Goal: Task Accomplishment & Management: Complete application form

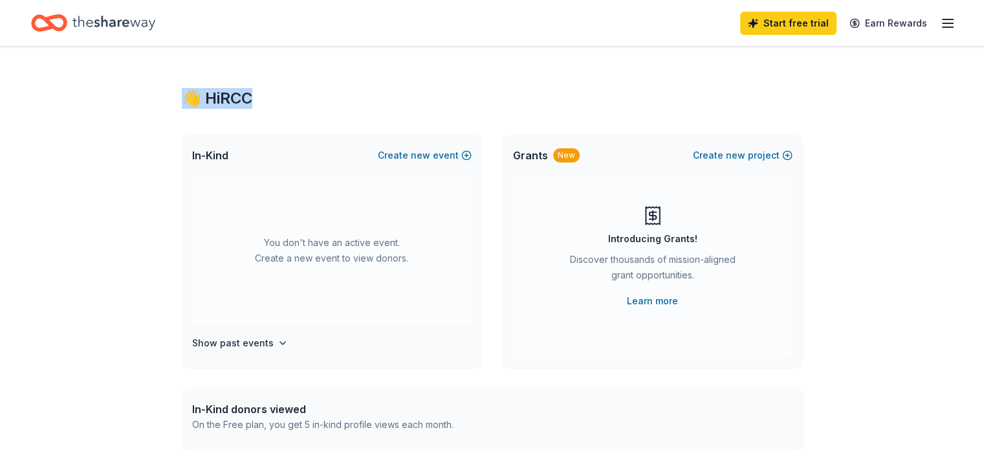
drag, startPoint x: 282, startPoint y: 87, endPoint x: 195, endPoint y: 93, distance: 86.8
click at [194, 93] on div "👋 Hi RCC" at bounding box center [492, 98] width 621 height 21
click at [792, 263] on div "Grants New Create new project Introducing Grants! Discover thousands of mission…" at bounding box center [653, 251] width 300 height 233
click at [278, 341] on icon "button" at bounding box center [283, 343] width 10 height 10
click at [442, 159] on button "Create new event" at bounding box center [425, 155] width 94 height 16
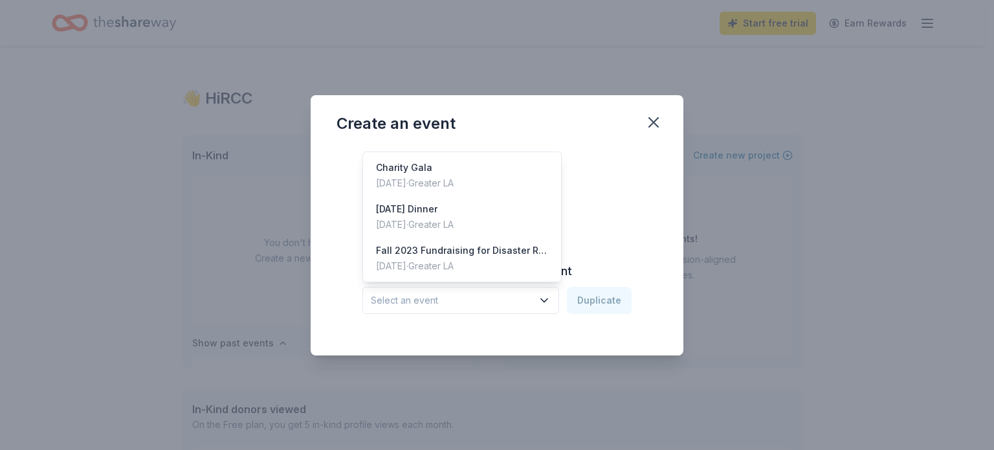
click at [506, 305] on span "Select an event" at bounding box center [452, 300] width 162 height 16
click at [453, 212] on div "[DATE] Dinner" at bounding box center [415, 209] width 78 height 16
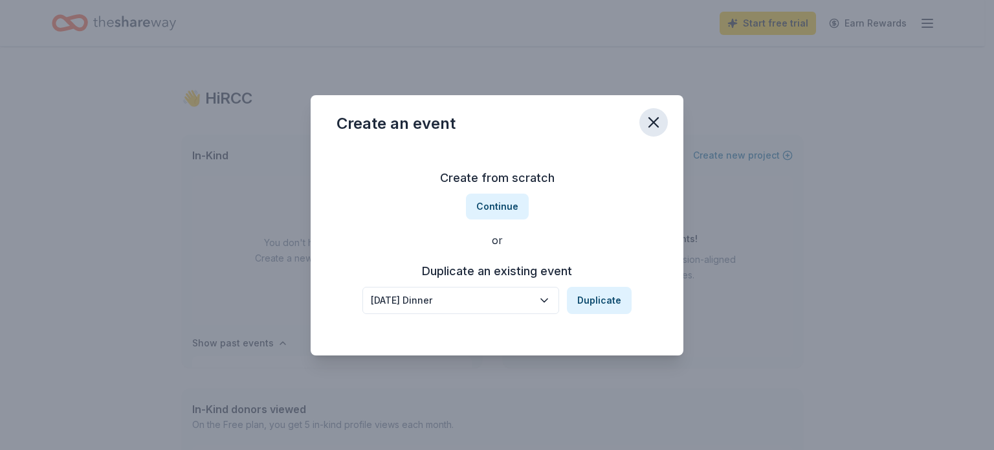
click at [658, 126] on icon "button" at bounding box center [653, 122] width 9 height 9
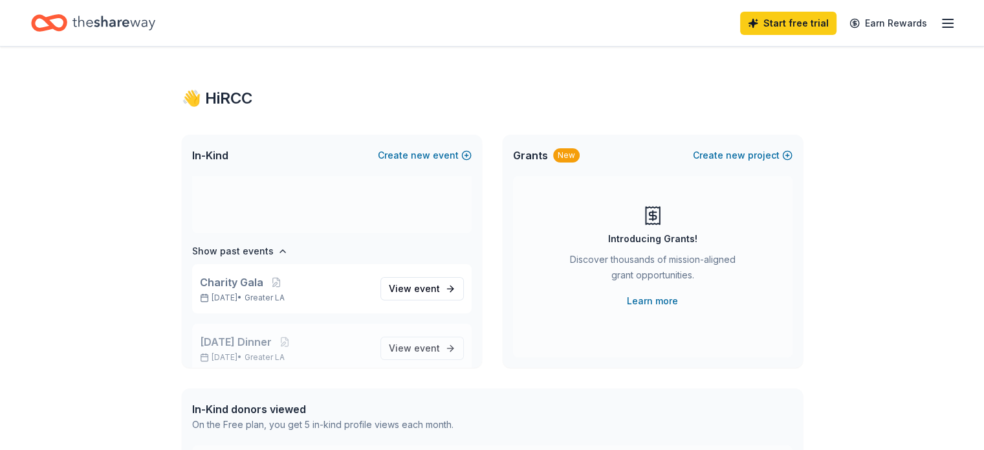
scroll to position [166, 0]
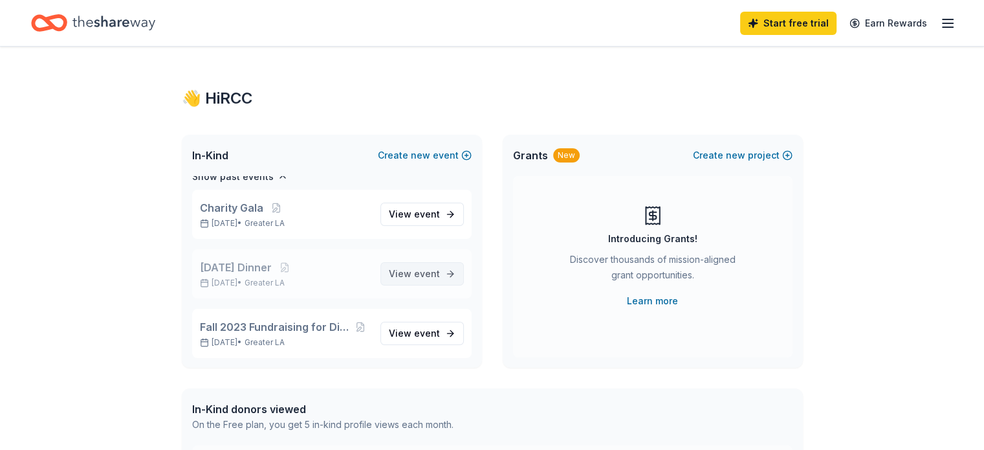
click at [414, 276] on span "event" at bounding box center [427, 273] width 26 height 11
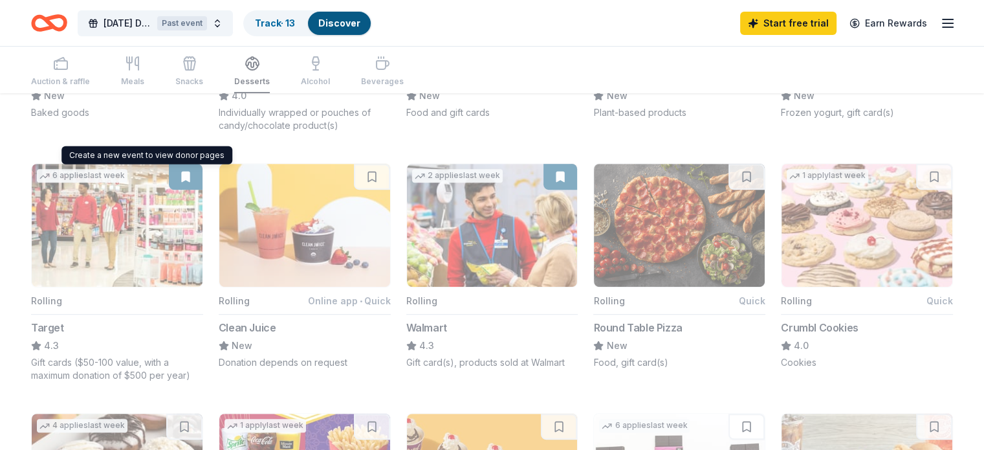
scroll to position [410, 0]
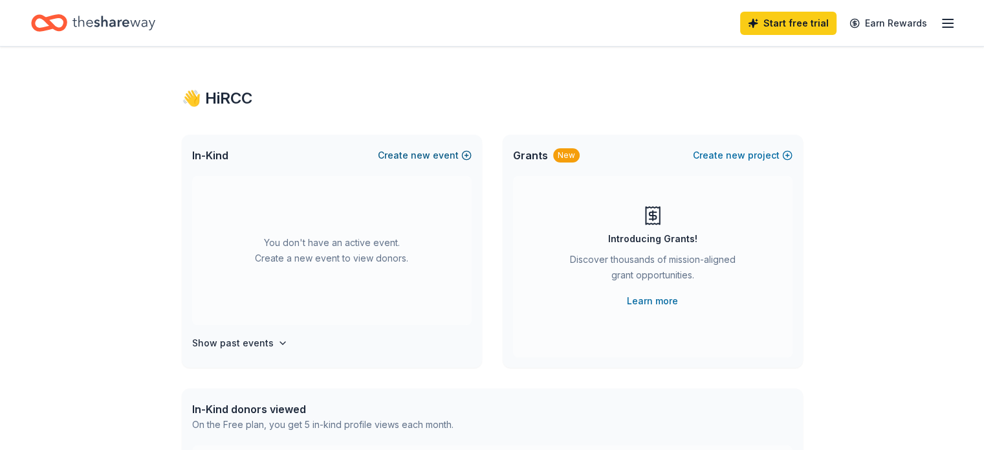
click at [394, 160] on button "Create new event" at bounding box center [425, 155] width 94 height 16
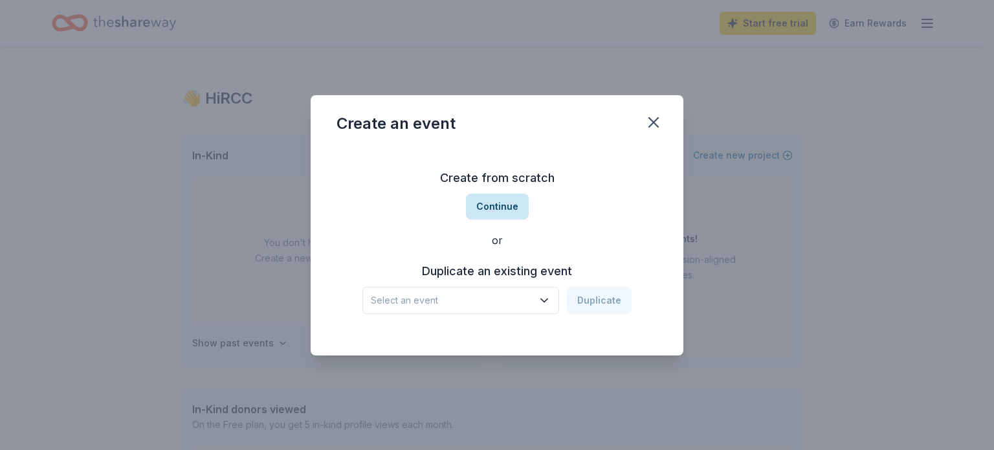
click at [508, 212] on button "Continue" at bounding box center [497, 206] width 63 height 26
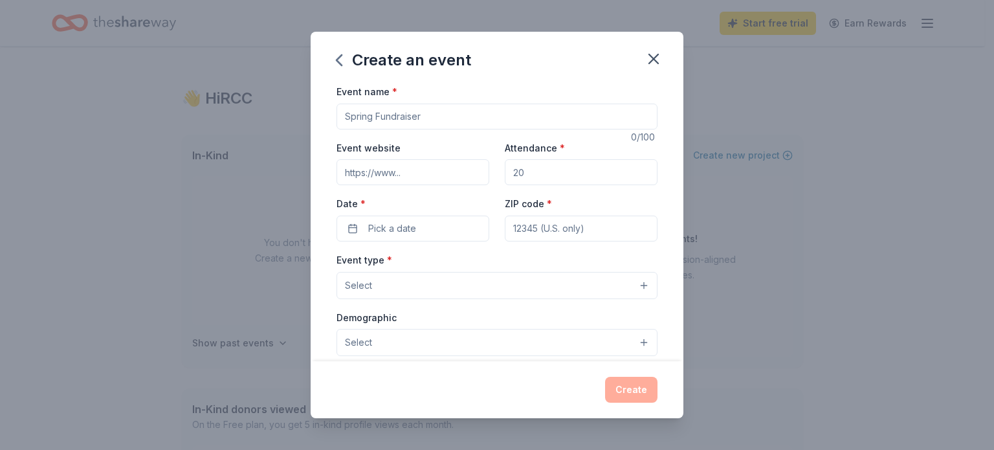
click at [471, 120] on input "Event name *" at bounding box center [496, 116] width 321 height 26
type input "[DATE] Dinner"
click at [584, 165] on input "Attendance *" at bounding box center [581, 172] width 153 height 26
type input "5"
type input "6"
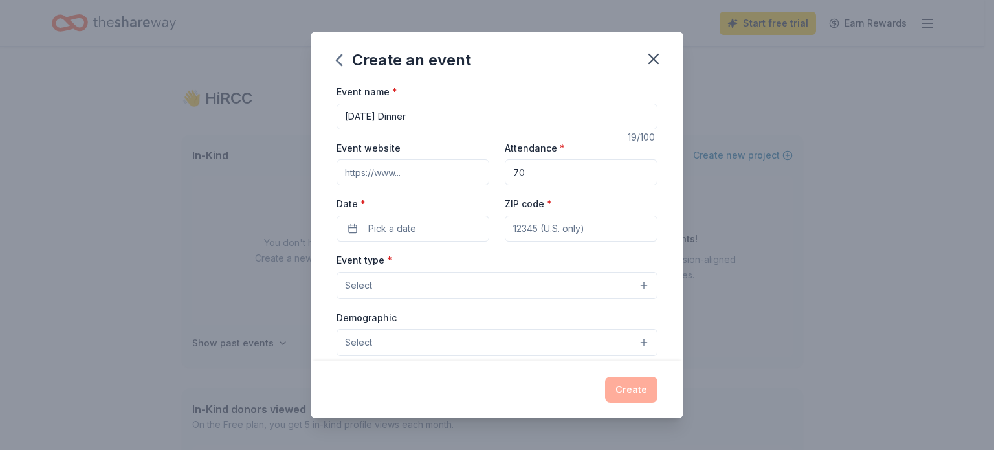
click at [551, 173] on input "70" at bounding box center [581, 172] width 153 height 26
type input "75"
click at [461, 229] on button "Pick a date" at bounding box center [412, 228] width 153 height 26
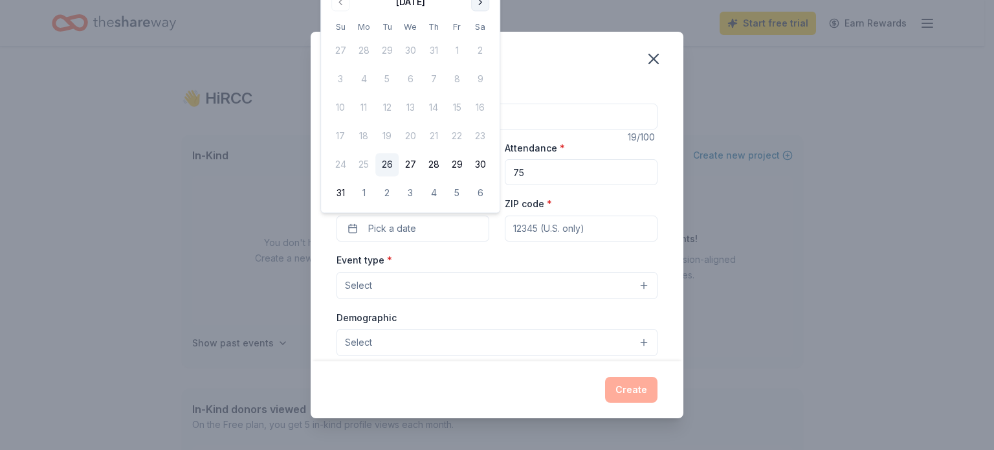
click at [481, 3] on button "Go to next month" at bounding box center [480, 2] width 18 height 18
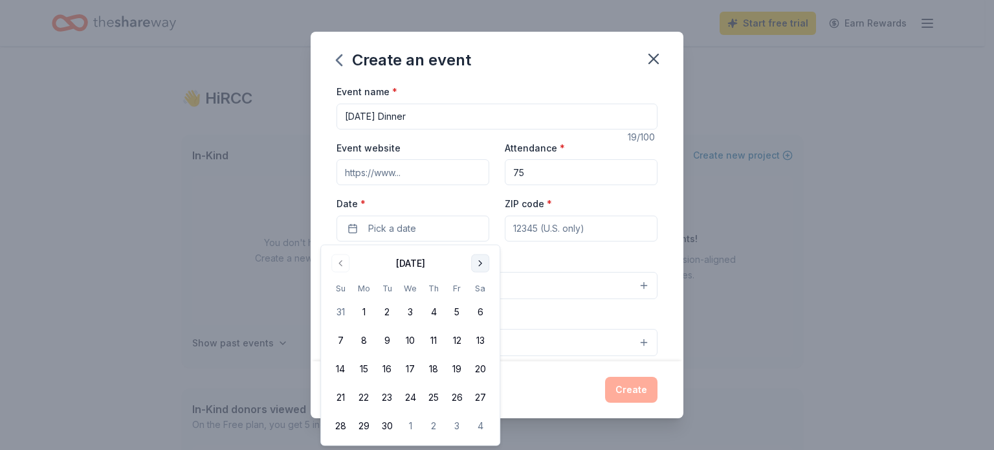
click at [478, 256] on button "Go to next month" at bounding box center [480, 263] width 18 height 18
click at [481, 259] on button "Go to next month" at bounding box center [480, 263] width 18 height 18
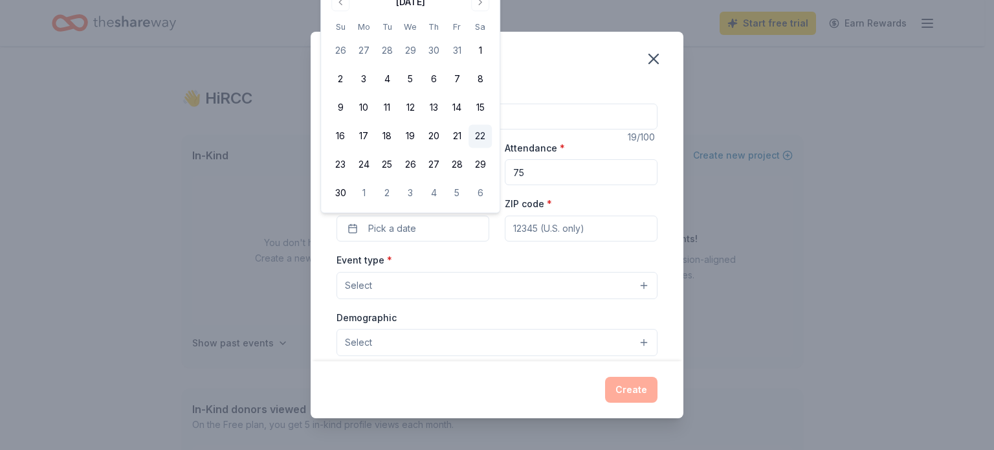
click at [483, 140] on button "22" at bounding box center [479, 136] width 23 height 23
click at [560, 235] on input "ZIP code *" at bounding box center [581, 228] width 153 height 26
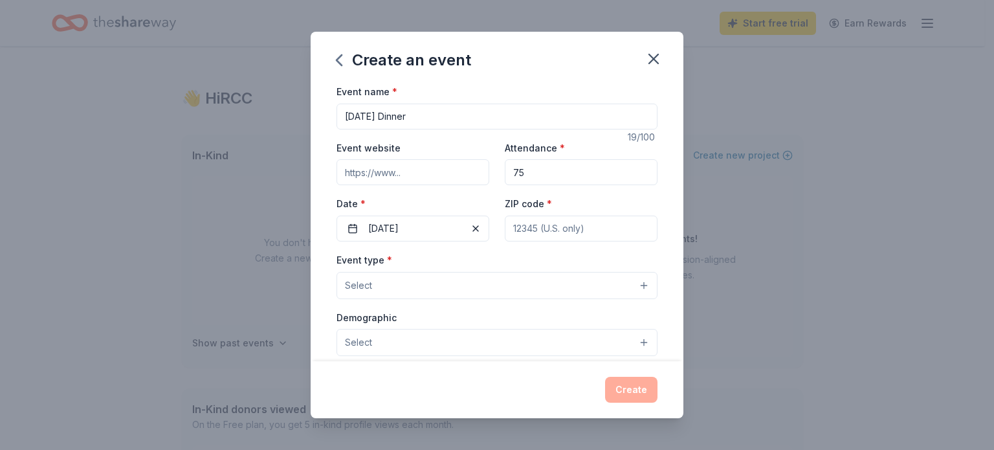
click at [567, 230] on input "ZIP code *" at bounding box center [581, 228] width 153 height 26
type input "92843"
click at [451, 268] on div "Event type * Select" at bounding box center [496, 275] width 321 height 47
click at [448, 294] on button "Select" at bounding box center [496, 285] width 321 height 27
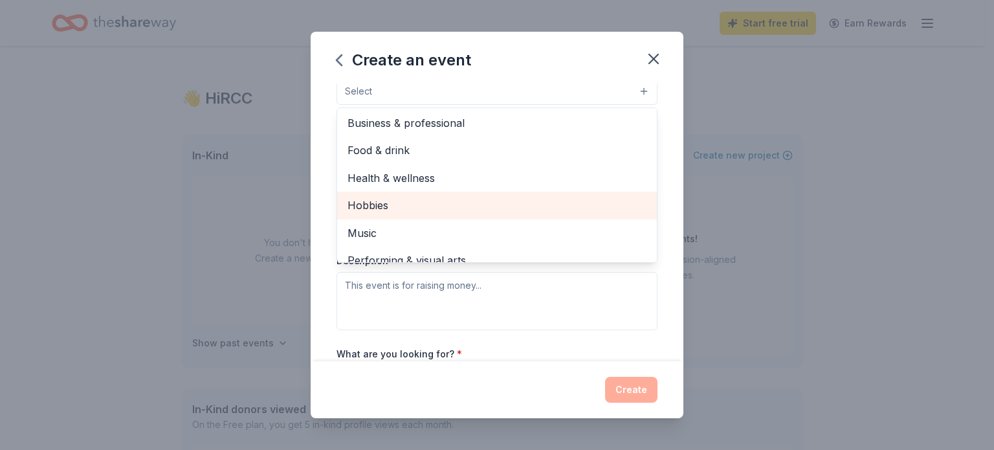
scroll to position [43, 0]
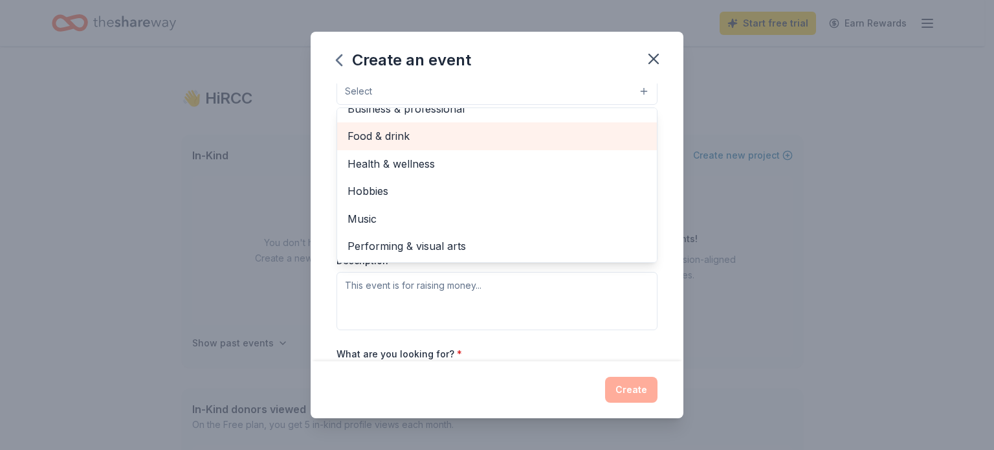
click at [461, 136] on span "Food & drink" at bounding box center [496, 135] width 299 height 17
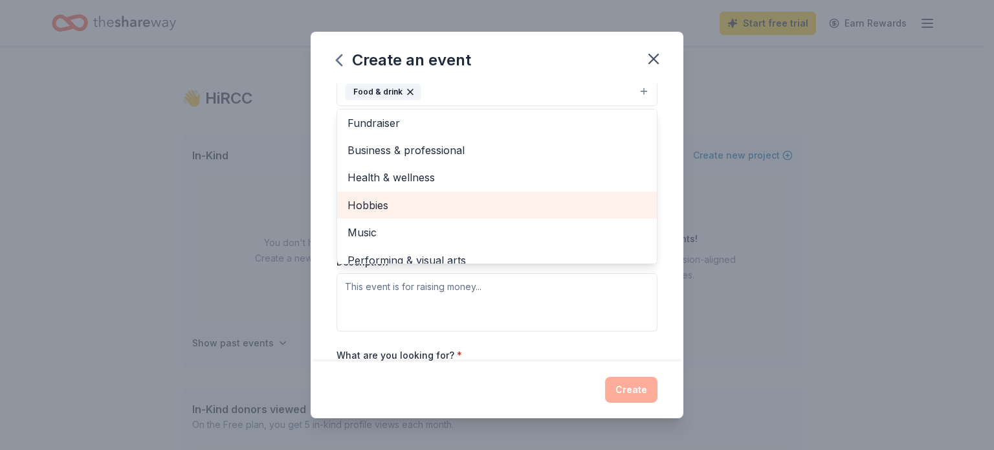
scroll to position [0, 0]
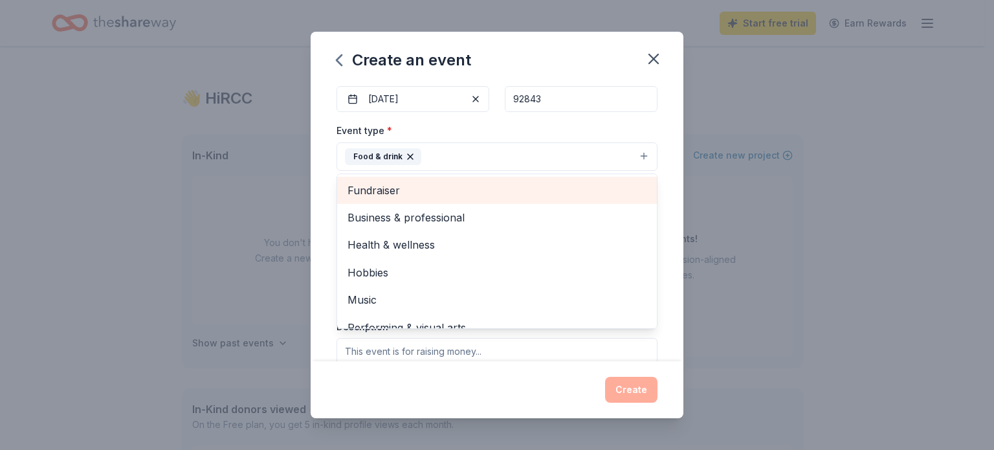
click at [417, 192] on span "Fundraiser" at bounding box center [496, 190] width 299 height 17
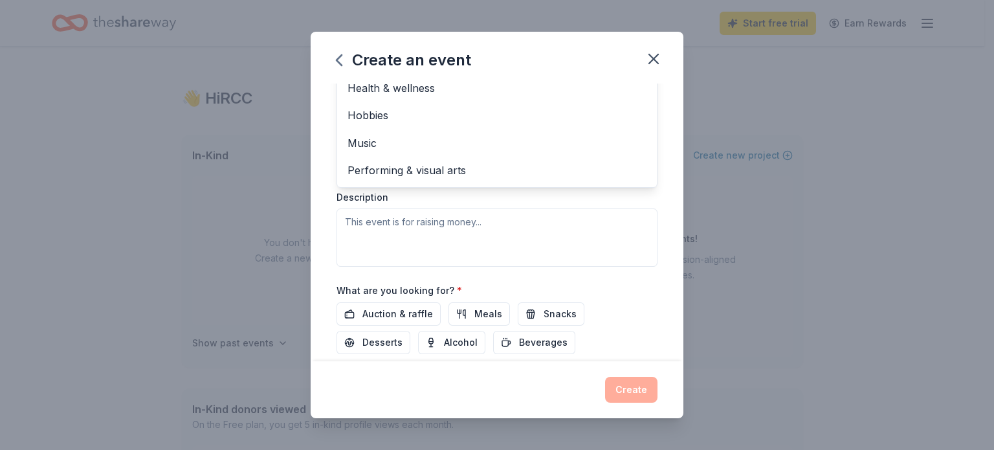
click at [572, 199] on div "Event type * Food & drink Fundraiser Business & professional Health & wellness …" at bounding box center [496, 130] width 321 height 274
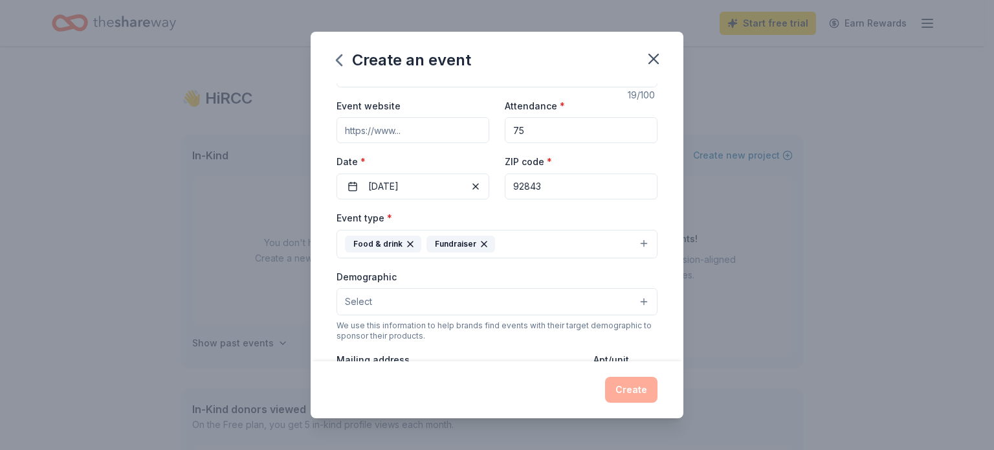
scroll to position [65, 0]
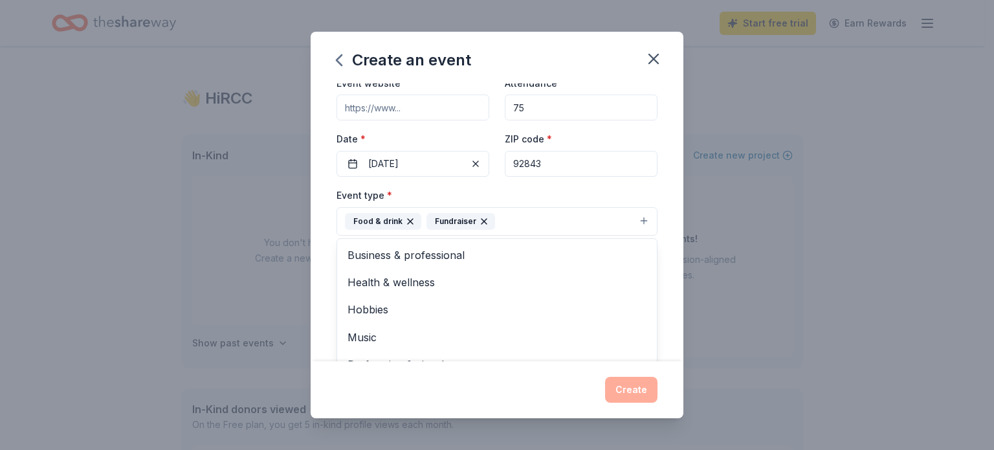
click at [598, 212] on button "Food & drink Fundraiser" at bounding box center [496, 221] width 321 height 28
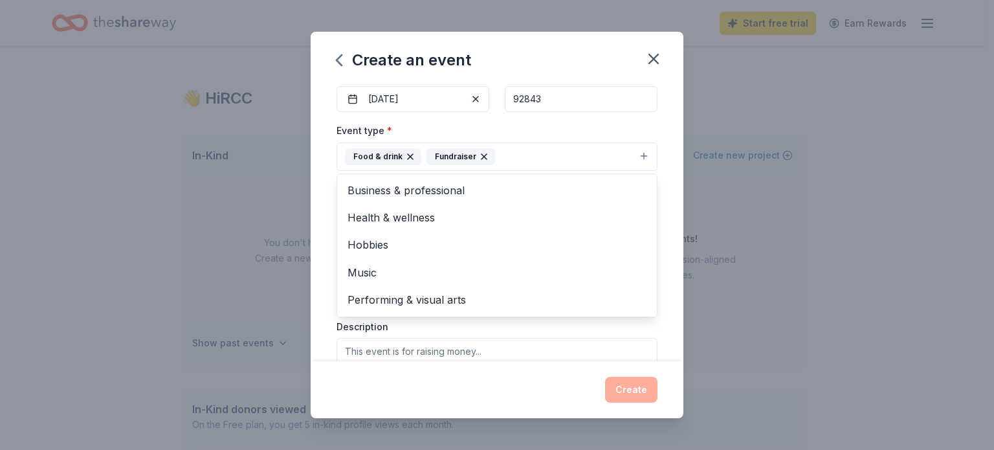
click at [571, 117] on div "Event name * [DATE] Dinner 19 /100 Event website Attendance * 75 Date * [DATE] …" at bounding box center [496, 253] width 321 height 599
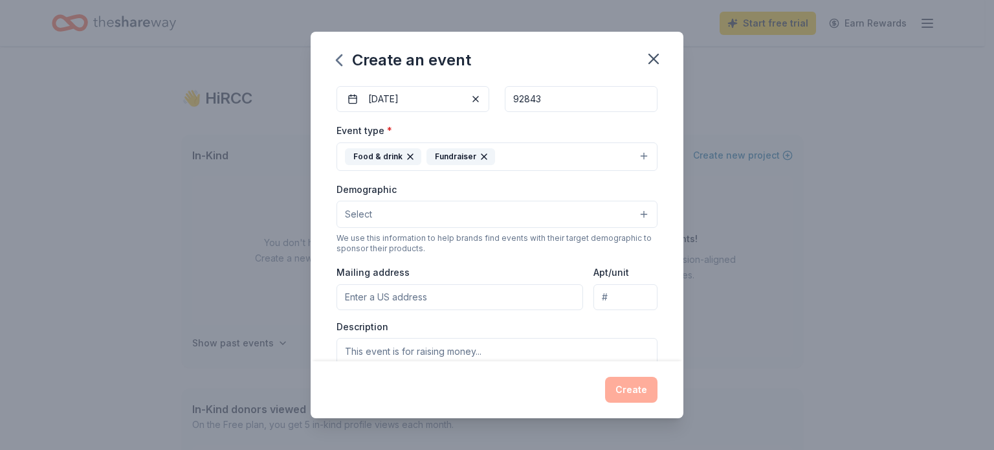
click at [484, 221] on button "Select" at bounding box center [496, 214] width 321 height 27
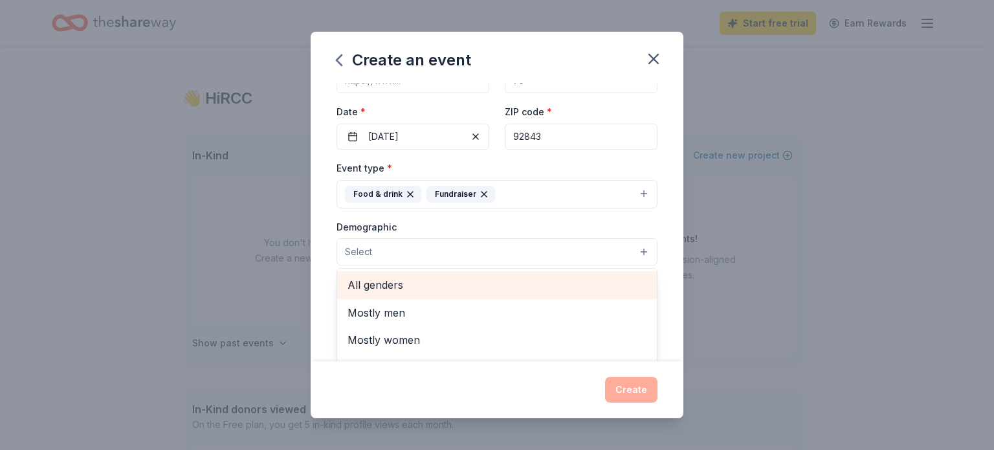
scroll to position [147, 0]
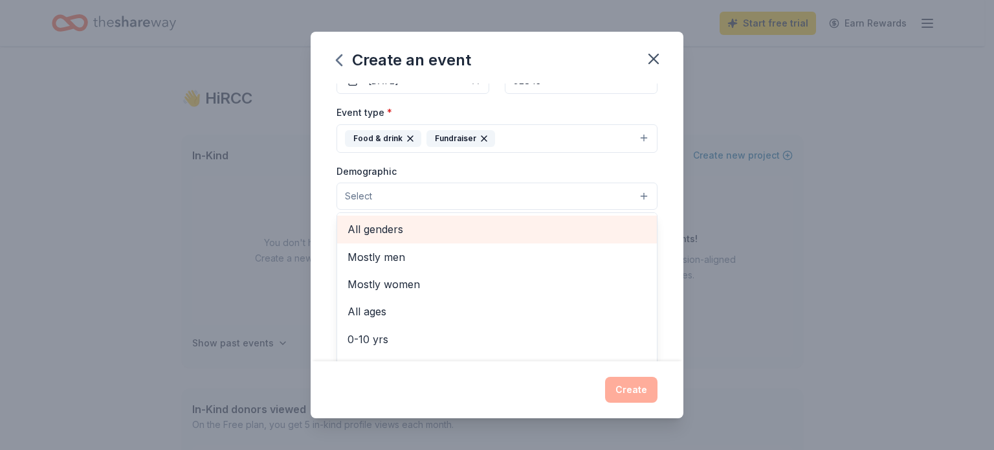
click at [507, 226] on span "All genders" at bounding box center [496, 229] width 299 height 17
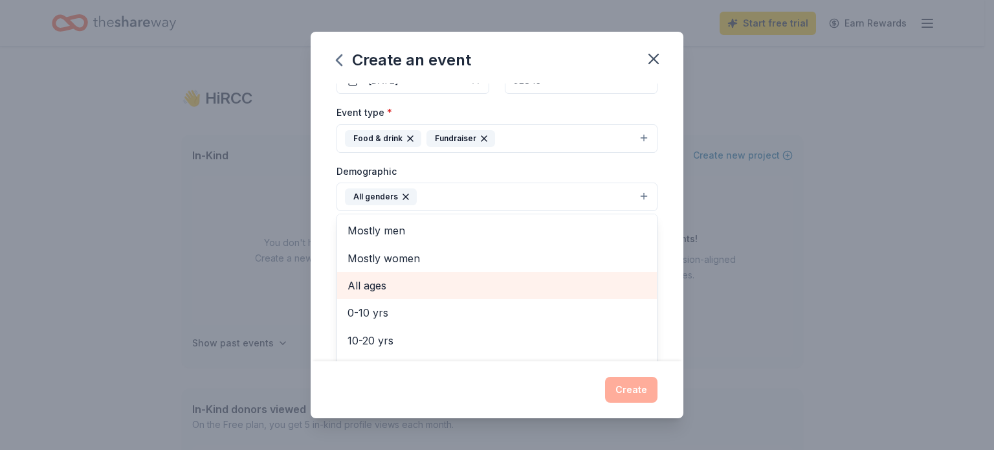
click at [395, 290] on span "All ages" at bounding box center [496, 285] width 299 height 17
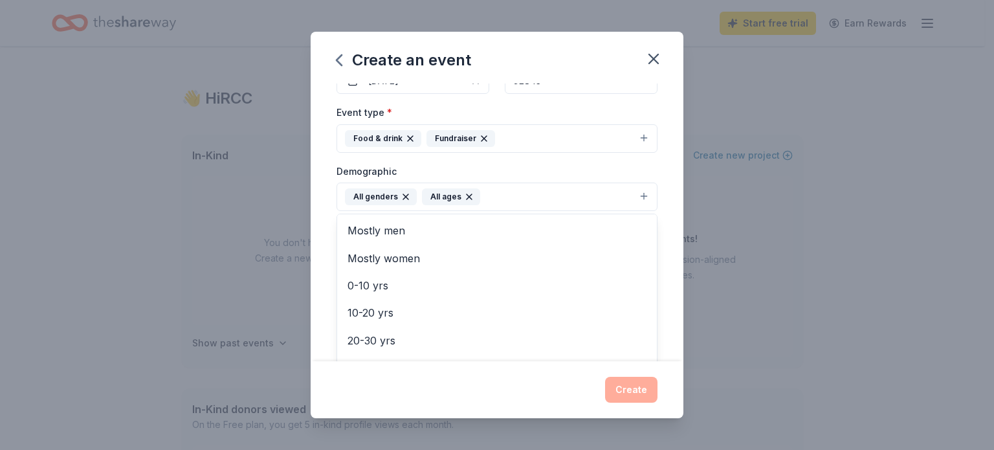
click at [671, 186] on div "Event name * [DATE] Dinner 19 /100 Event website Attendance * 75 Date * [DATE] …" at bounding box center [496, 222] width 373 height 278
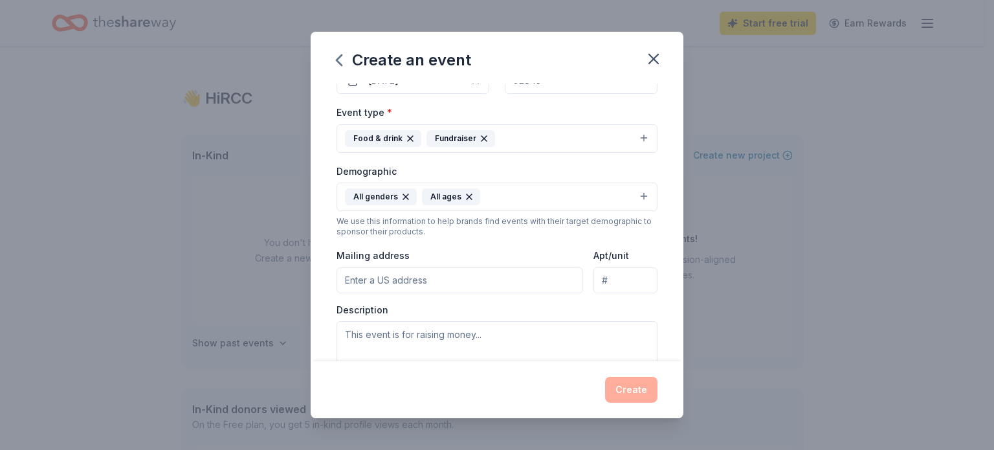
click at [406, 270] on input "Mailing address" at bounding box center [459, 280] width 246 height 26
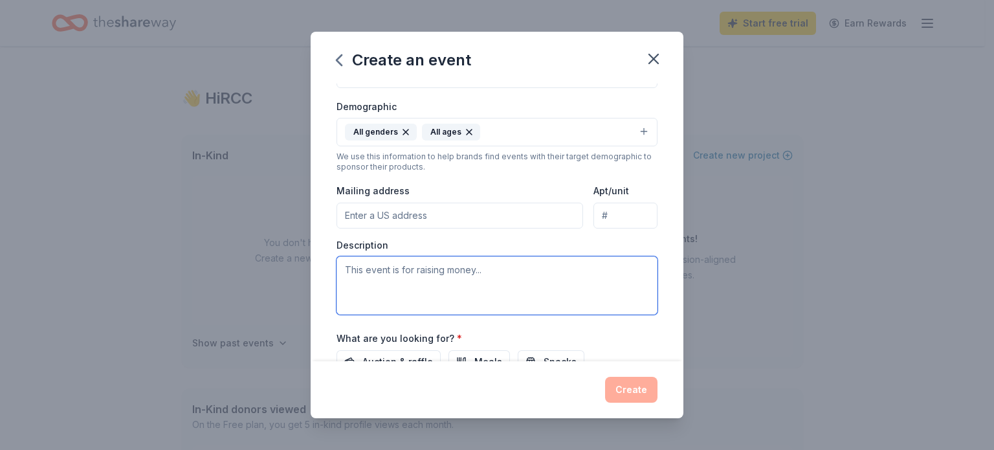
click at [450, 299] on textarea at bounding box center [496, 285] width 321 height 58
click at [479, 219] on input "Mailing address" at bounding box center [459, 215] width 246 height 26
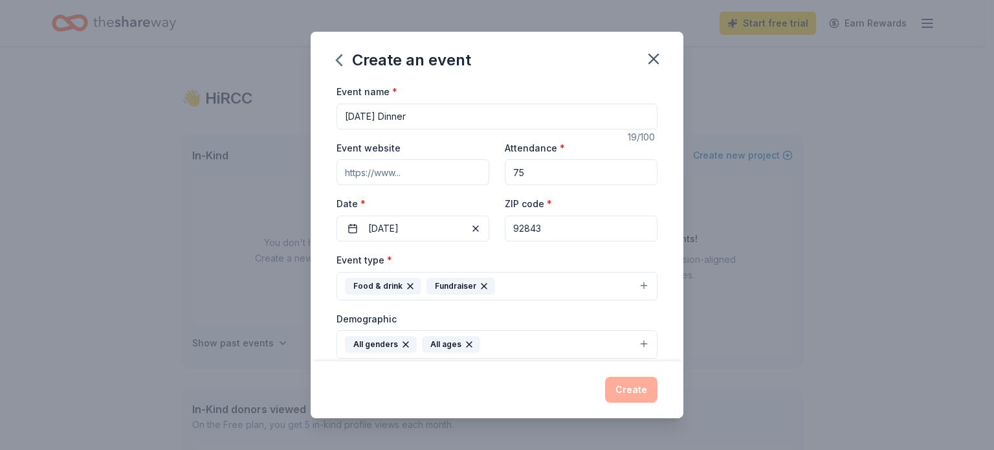
scroll to position [259, 0]
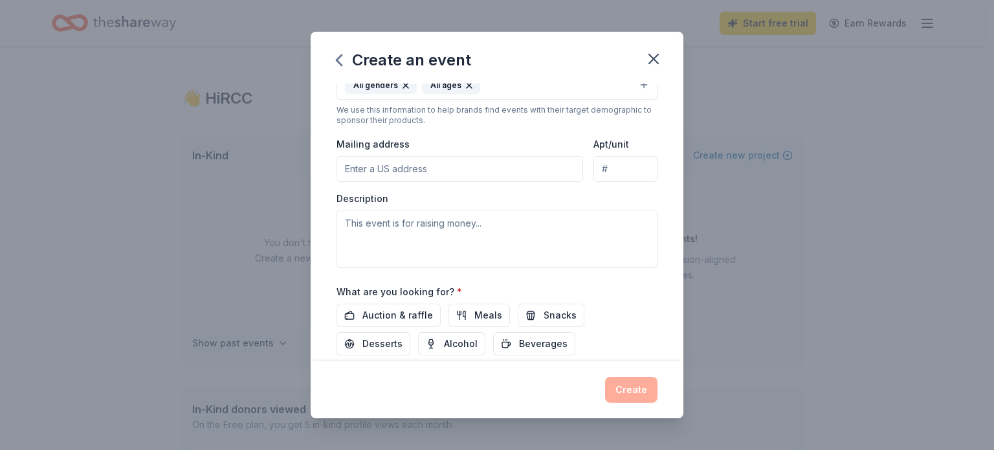
click at [501, 139] on div "Mailing address" at bounding box center [459, 159] width 246 height 46
click at [477, 181] on div "Event type * Food & drink Fundraiser Demographic All genders All ages We use th…" at bounding box center [496, 130] width 321 height 275
click at [484, 170] on input "Mailing address" at bounding box center [459, 169] width 246 height 26
click at [545, 175] on input "G308 Student Center" at bounding box center [459, 169] width 246 height 26
click at [624, 164] on input "Apt/unit" at bounding box center [625, 169] width 64 height 26
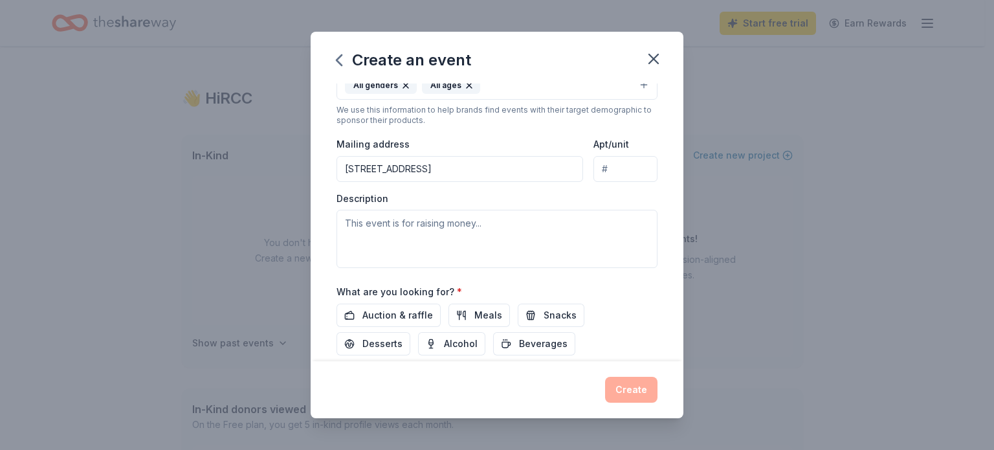
drag, startPoint x: 408, startPoint y: 176, endPoint x: 373, endPoint y: 177, distance: 34.9
click at [399, 177] on input "[STREET_ADDRESS]" at bounding box center [459, 169] width 246 height 26
click at [370, 175] on input "[STREET_ADDRESS]" at bounding box center [459, 169] width 246 height 26
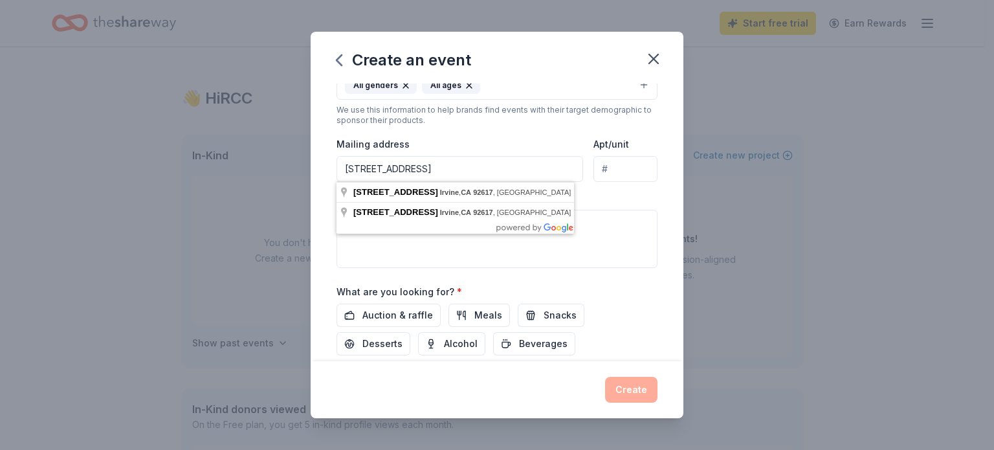
drag, startPoint x: 360, startPoint y: 171, endPoint x: 305, endPoint y: 171, distance: 55.0
click at [305, 171] on div "Create an event Event name * [DATE] Dinner 19 /100 Event website Attendance * 7…" at bounding box center [497, 225] width 994 height 450
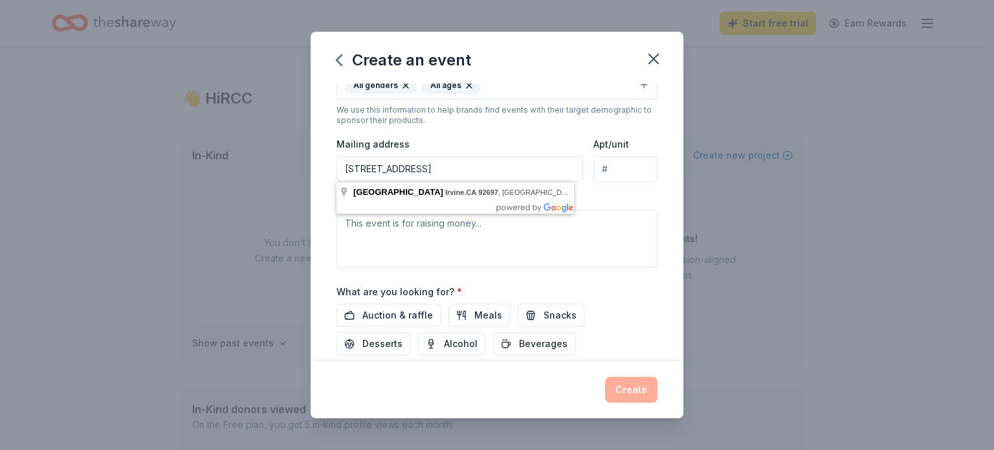
type input "[STREET_ADDRESS]"
click at [620, 188] on div "Event type * Food & drink Fundraiser Demographic All genders All ages We use th…" at bounding box center [496, 130] width 321 height 275
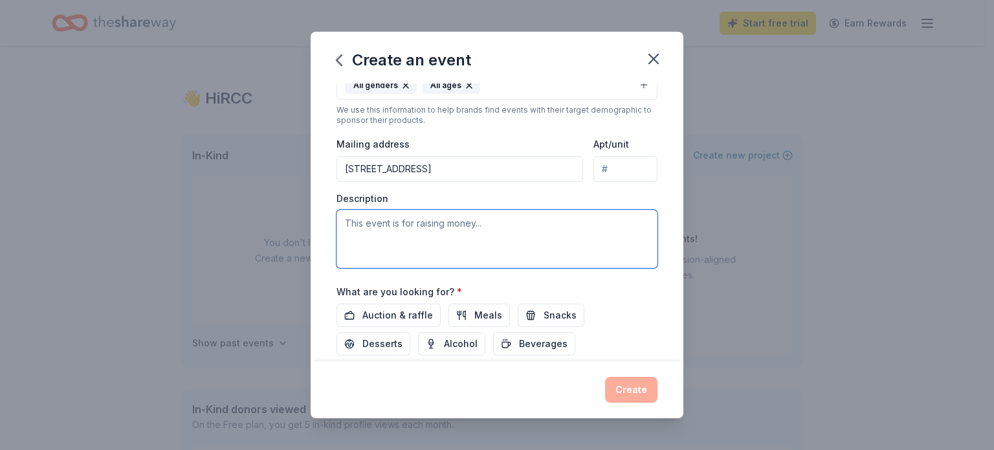
click at [467, 224] on textarea at bounding box center [496, 239] width 321 height 58
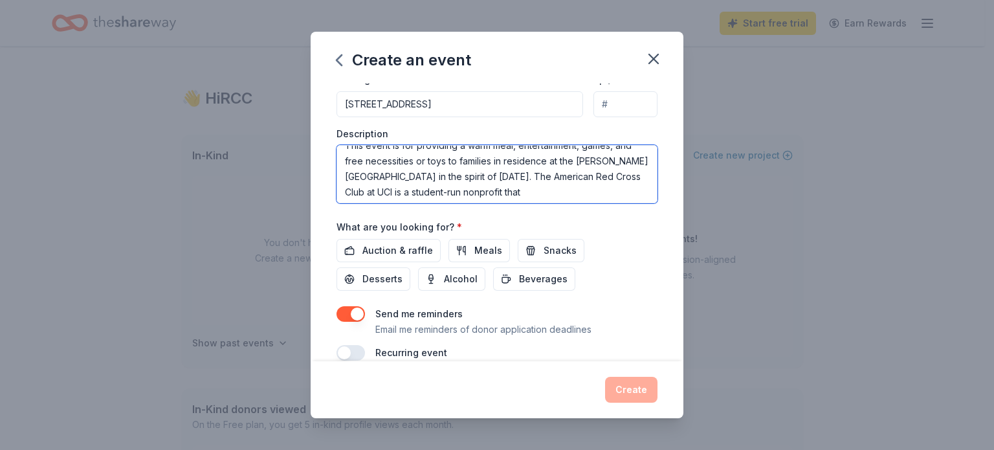
scroll to position [16, 0]
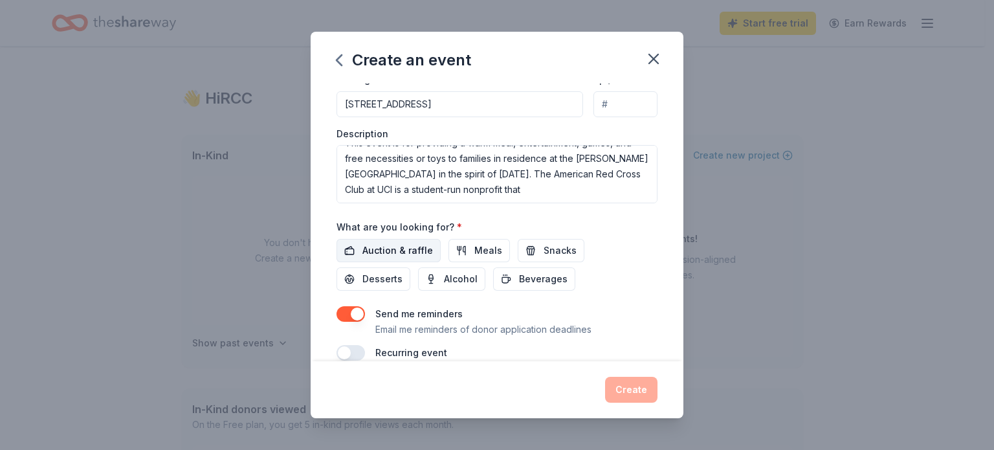
click at [436, 252] on button "Auction & raffle" at bounding box center [388, 250] width 104 height 23
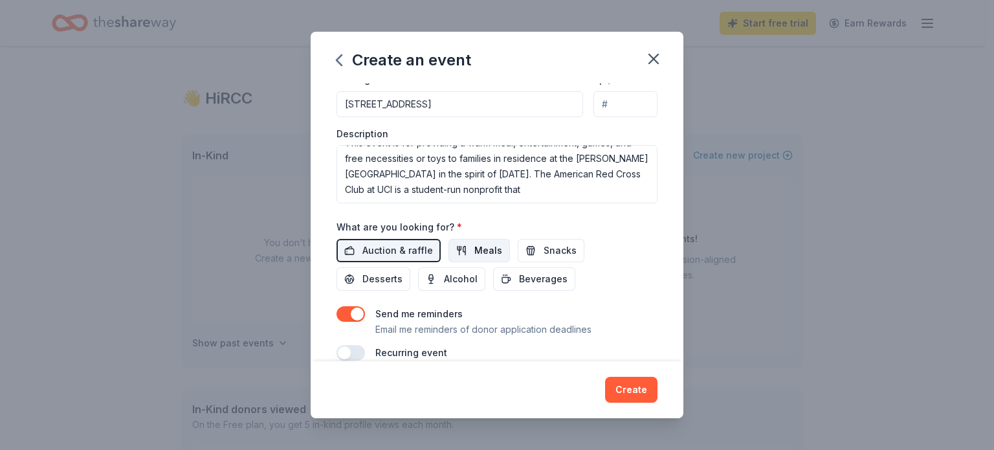
click at [478, 249] on span "Meals" at bounding box center [488, 251] width 28 height 16
click at [559, 253] on span "Snacks" at bounding box center [559, 251] width 33 height 16
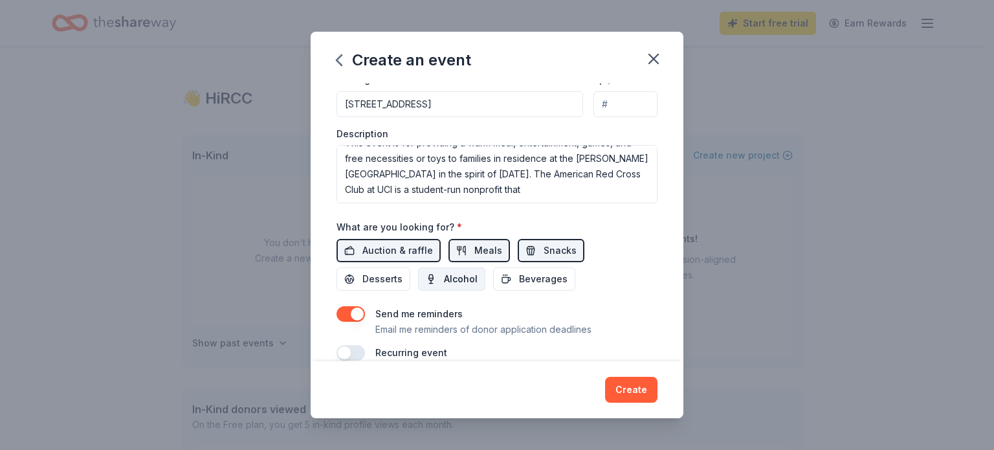
drag, startPoint x: 373, startPoint y: 275, endPoint x: 423, endPoint y: 279, distance: 50.6
click at [373, 276] on span "Desserts" at bounding box center [382, 279] width 40 height 16
drag, startPoint x: 543, startPoint y: 278, endPoint x: 585, endPoint y: 263, distance: 44.6
click at [543, 278] on span "Beverages" at bounding box center [543, 279] width 49 height 16
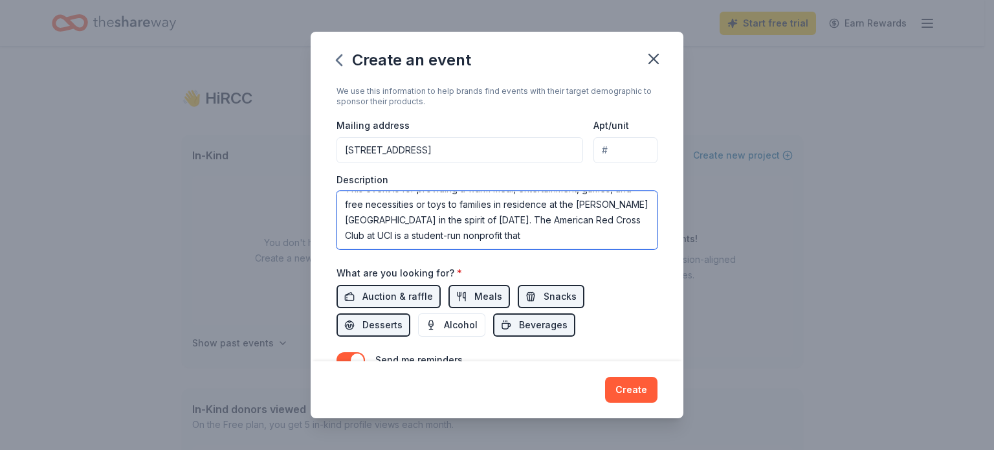
click at [585, 234] on textarea "This event is for providing a warm meal, entertainment, games, and free necessi…" at bounding box center [496, 220] width 321 height 58
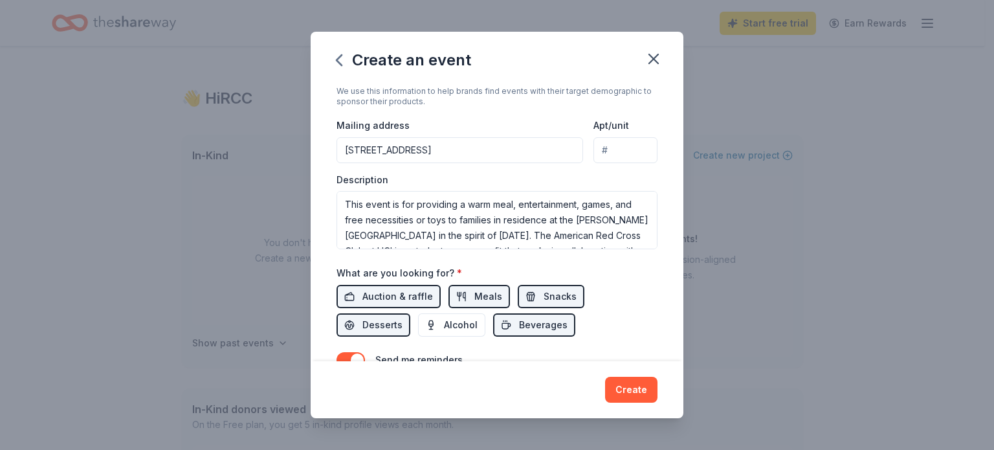
click at [629, 279] on div "What are you looking for? * Auction & raffle Meals Snacks Desserts Alcohol Beve…" at bounding box center [496, 301] width 321 height 72
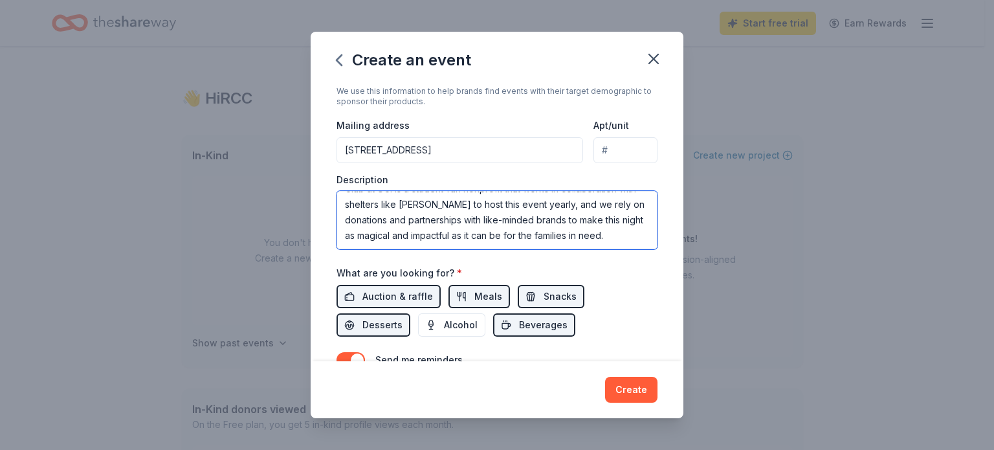
click at [502, 220] on textarea "This event is for providing a warm meal, entertainment, games, and free necessi…" at bounding box center [496, 220] width 321 height 58
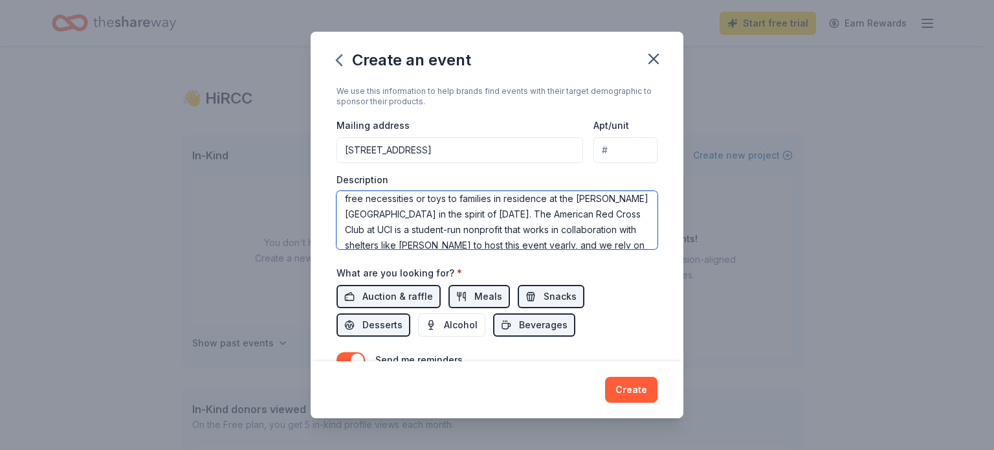
scroll to position [0, 0]
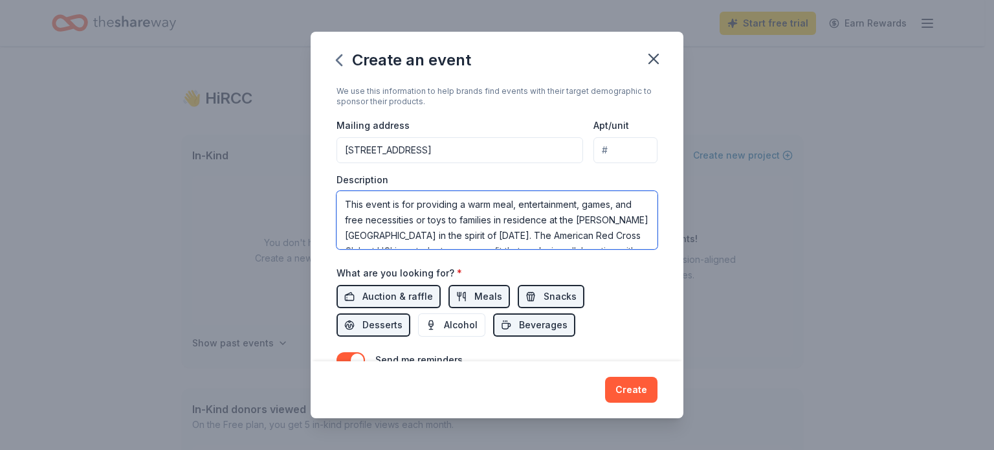
click at [474, 228] on textarea "This event is for providing a warm meal, entertainment, games, and free necessi…" at bounding box center [496, 220] width 321 height 58
click at [505, 243] on textarea "This event is for providing a warm meal, entertainment, games, and free necessi…" at bounding box center [496, 220] width 321 height 58
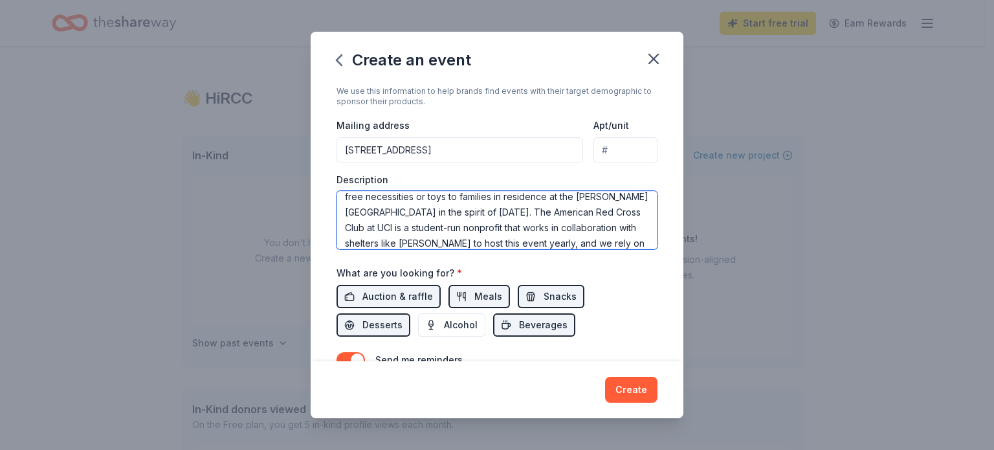
paste textarea "501(c)(3)"
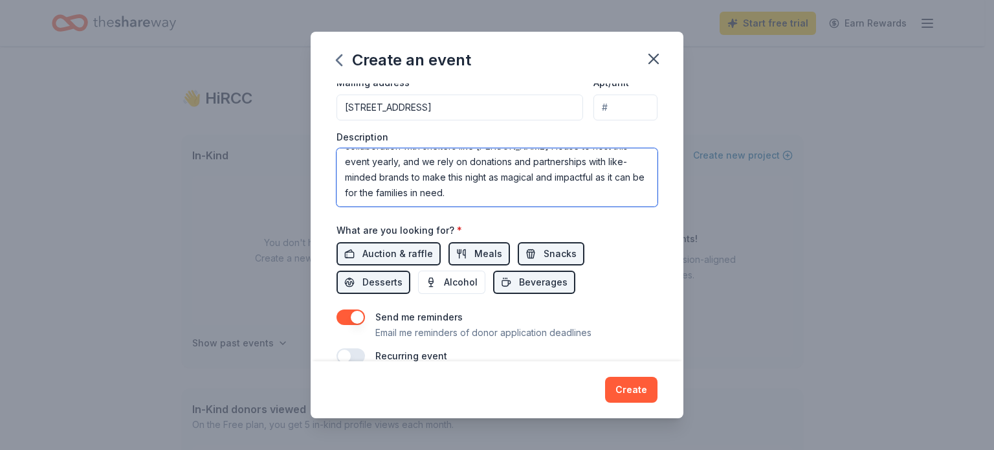
scroll to position [342, 0]
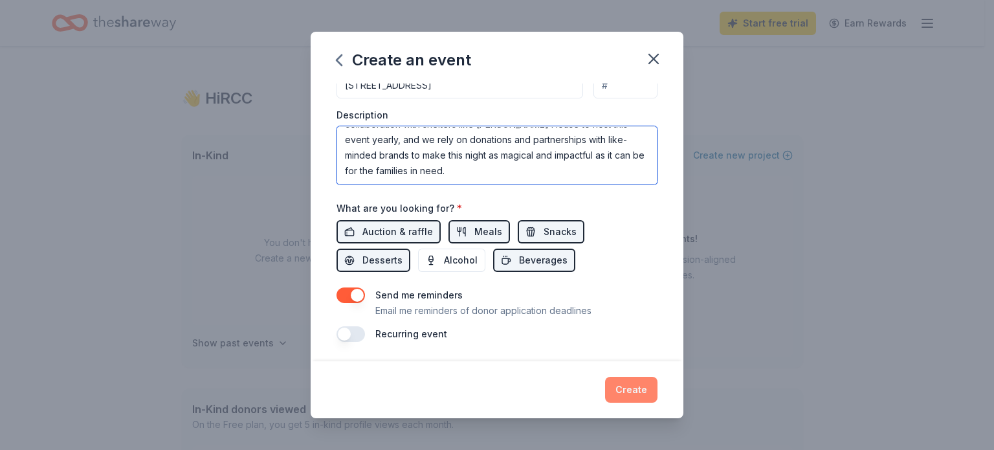
type textarea "This event is for providing a warm meal, entertainment, games, and free necessi…"
click at [633, 389] on button "Create" at bounding box center [631, 389] width 52 height 26
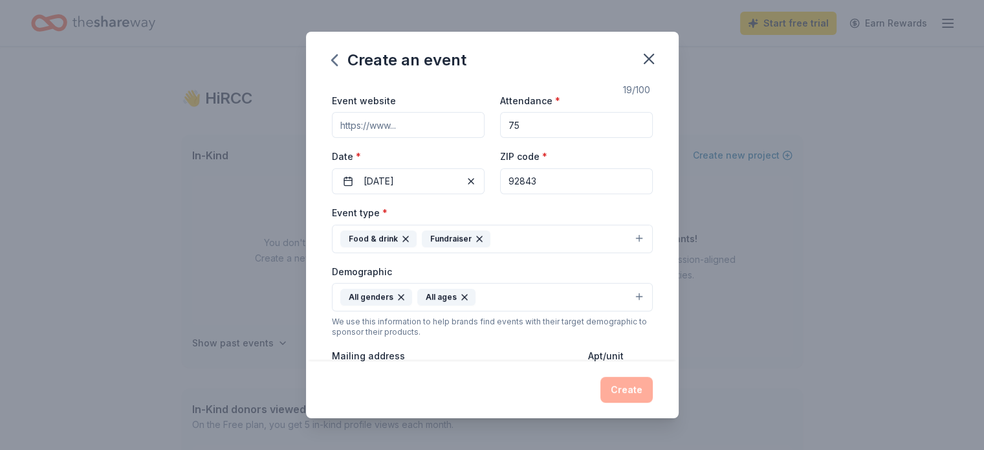
scroll to position [0, 0]
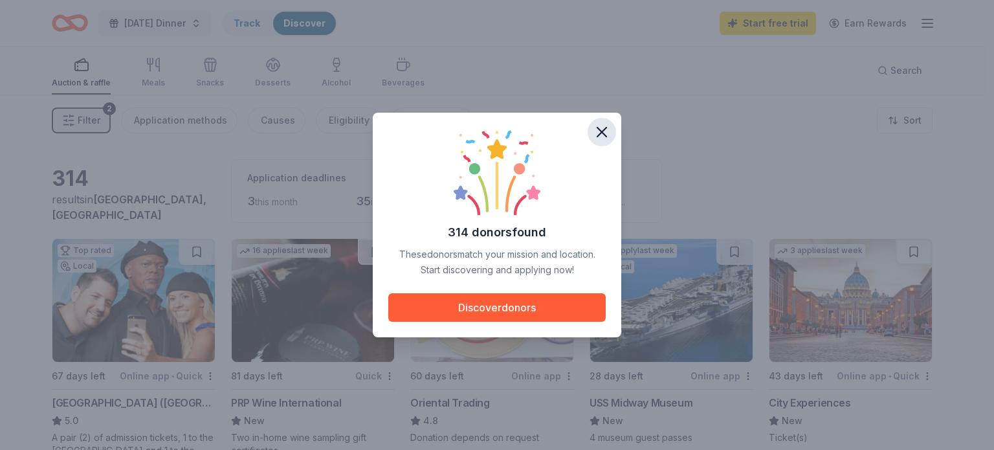
click at [607, 126] on icon "button" at bounding box center [602, 132] width 18 height 18
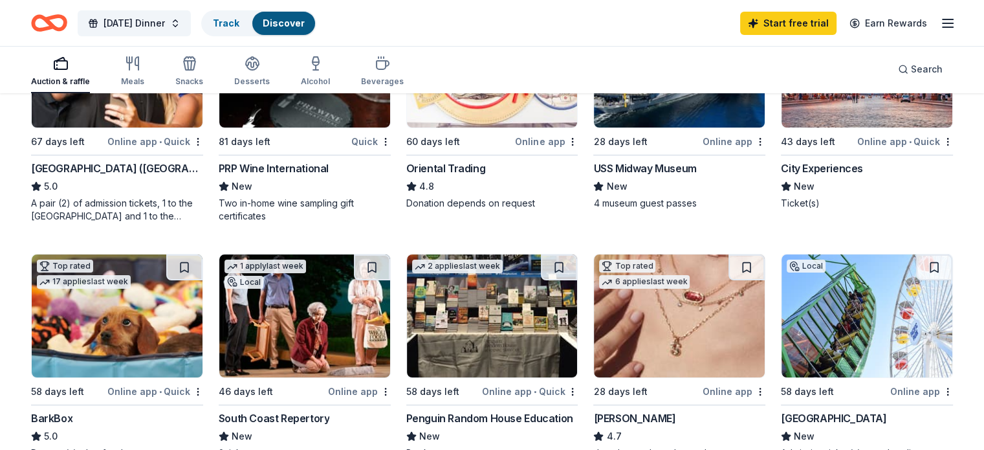
scroll to position [129, 0]
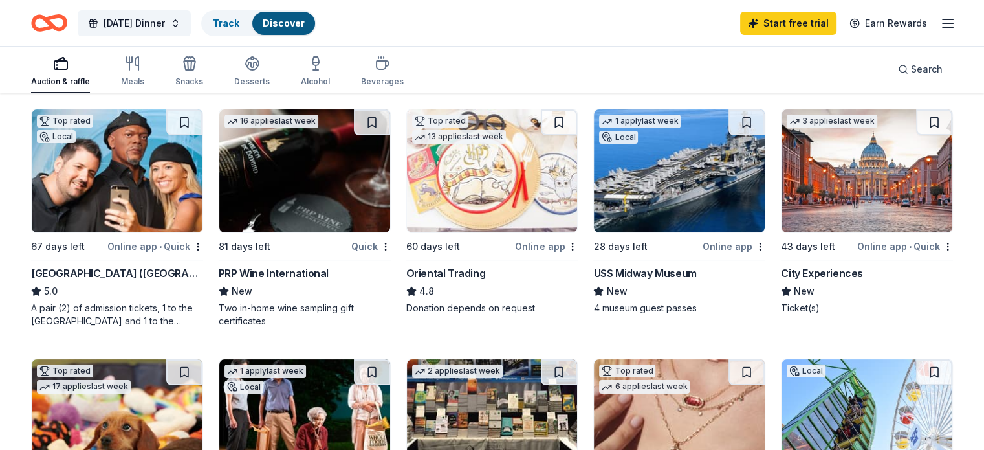
click at [164, 80] on div "Auction & raffle Meals Snacks Desserts Alcohol Beverages" at bounding box center [217, 71] width 373 height 43
click at [144, 72] on div "Meals" at bounding box center [132, 71] width 23 height 31
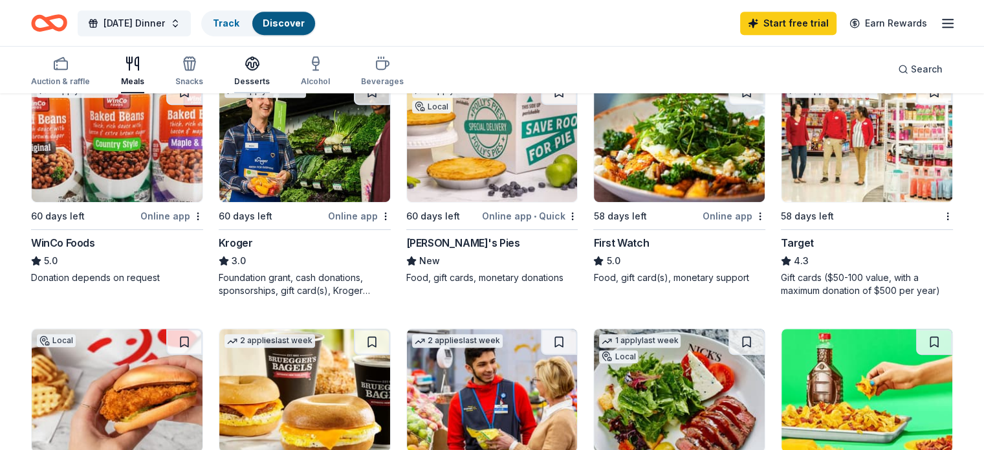
scroll to position [647, 0]
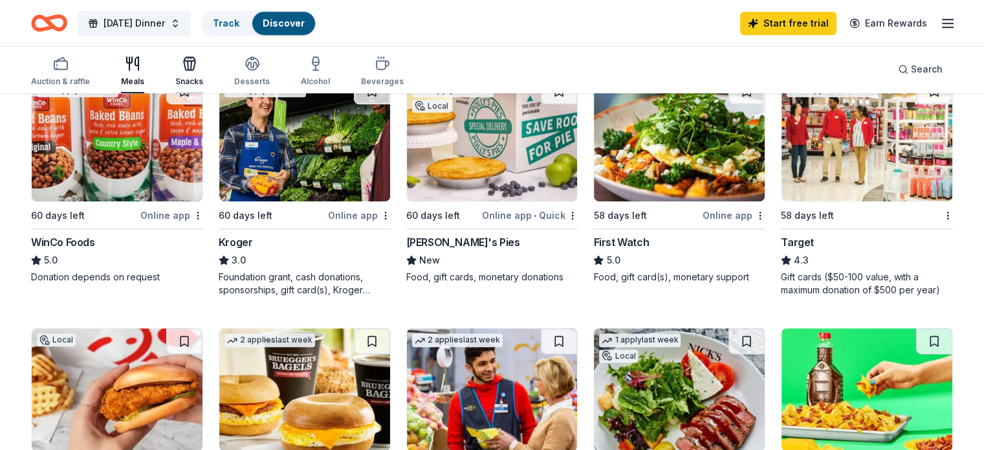
click at [202, 73] on div "Snacks" at bounding box center [189, 71] width 28 height 31
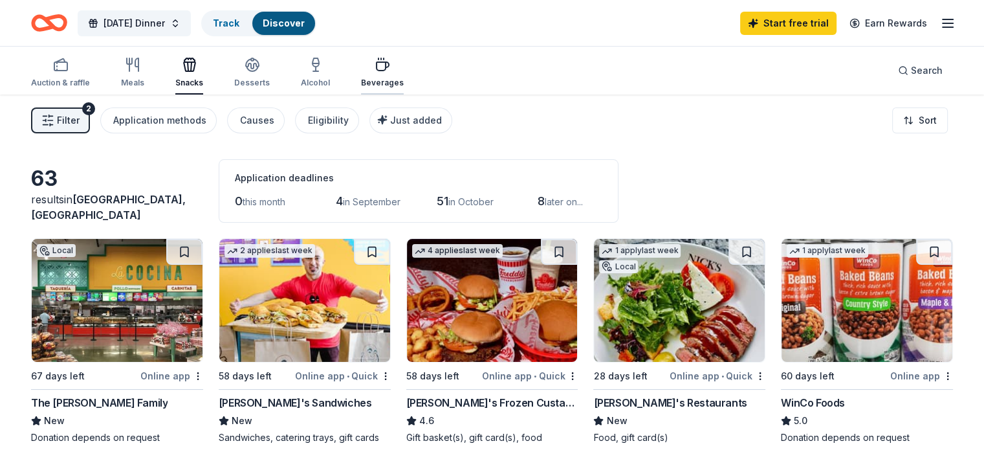
click at [404, 69] on div "button" at bounding box center [382, 65] width 43 height 16
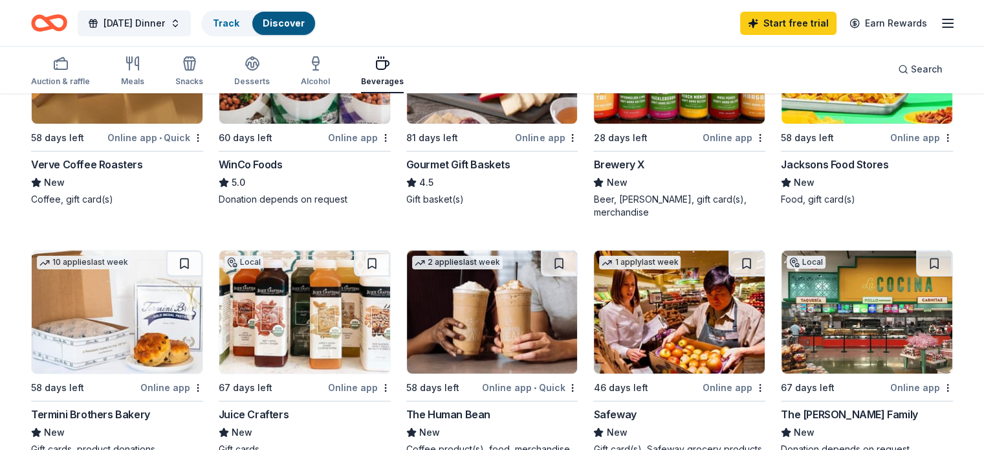
scroll to position [75, 0]
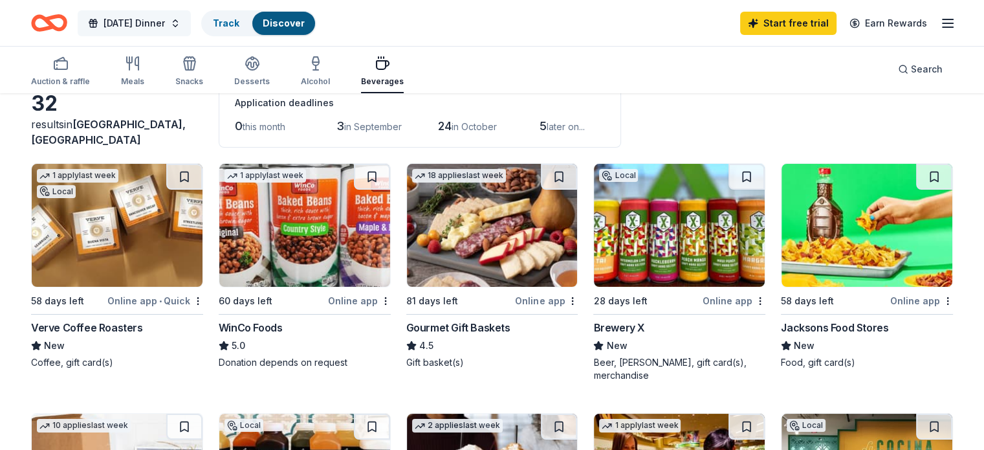
click at [165, 21] on span "[DATE] Dinner" at bounding box center [133, 24] width 61 height 16
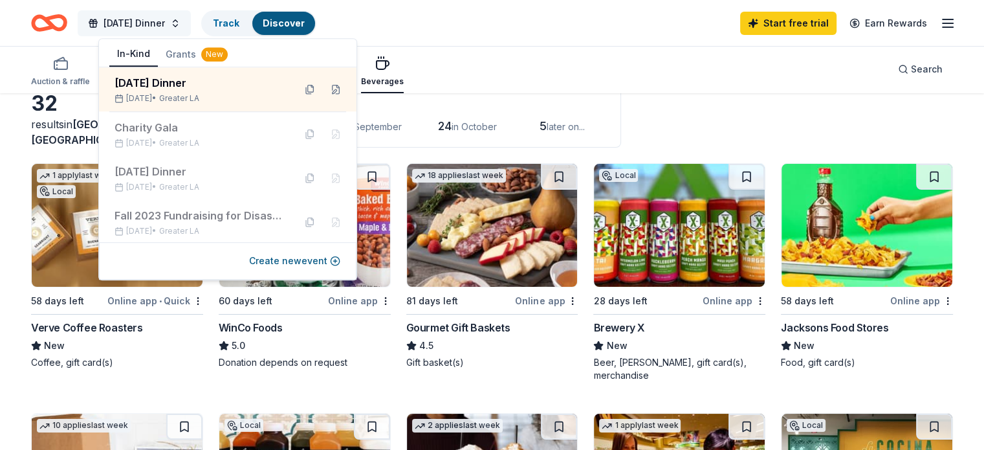
click at [165, 23] on span "[DATE] Dinner" at bounding box center [133, 24] width 61 height 16
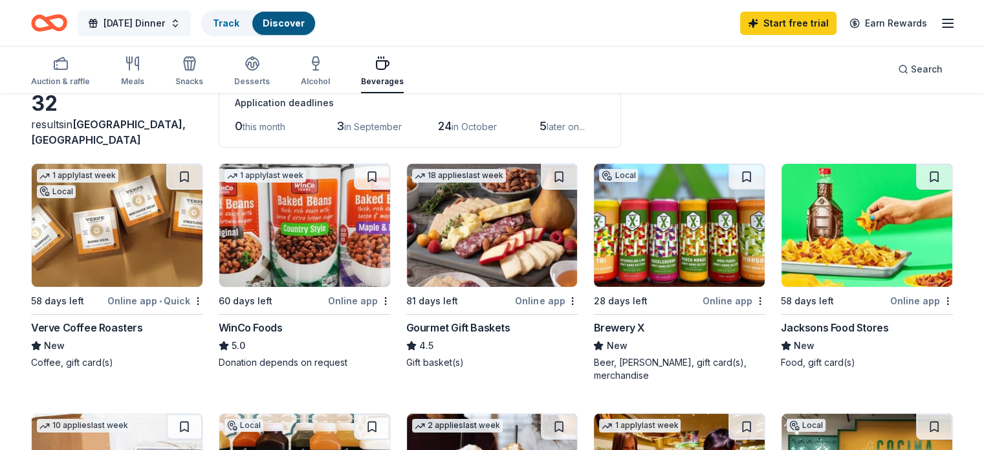
click at [165, 22] on span "[DATE] Dinner" at bounding box center [133, 24] width 61 height 16
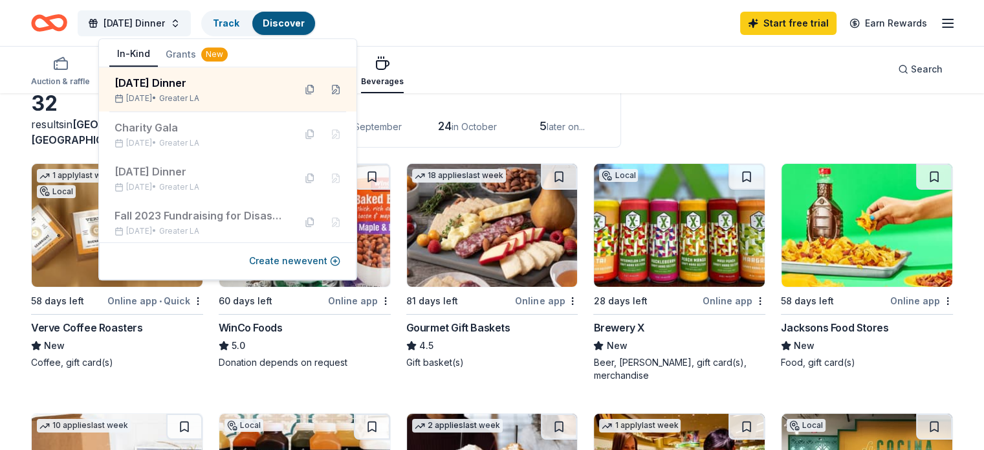
click at [191, 47] on button "Grants New" at bounding box center [197, 54] width 78 height 23
click at [136, 49] on button "In-Kind" at bounding box center [133, 54] width 49 height 25
click at [165, 26] on span "[DATE] Dinner" at bounding box center [133, 24] width 61 height 16
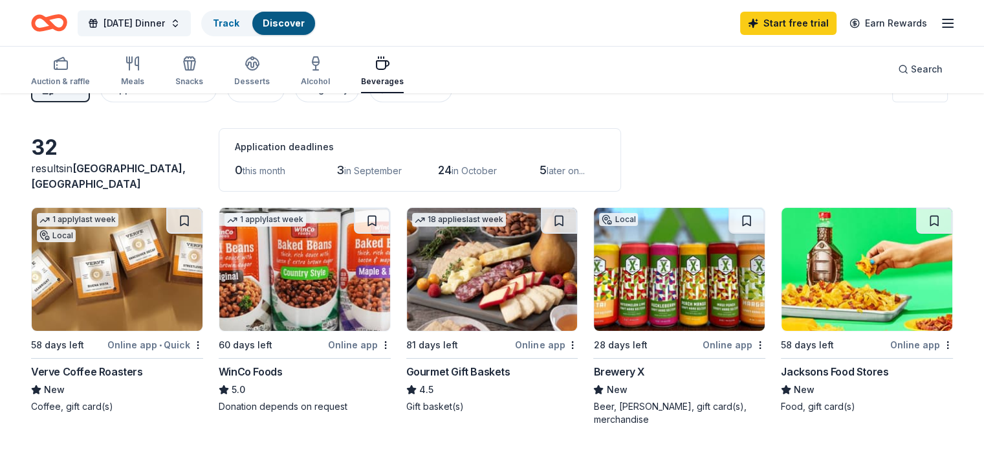
scroll to position [0, 0]
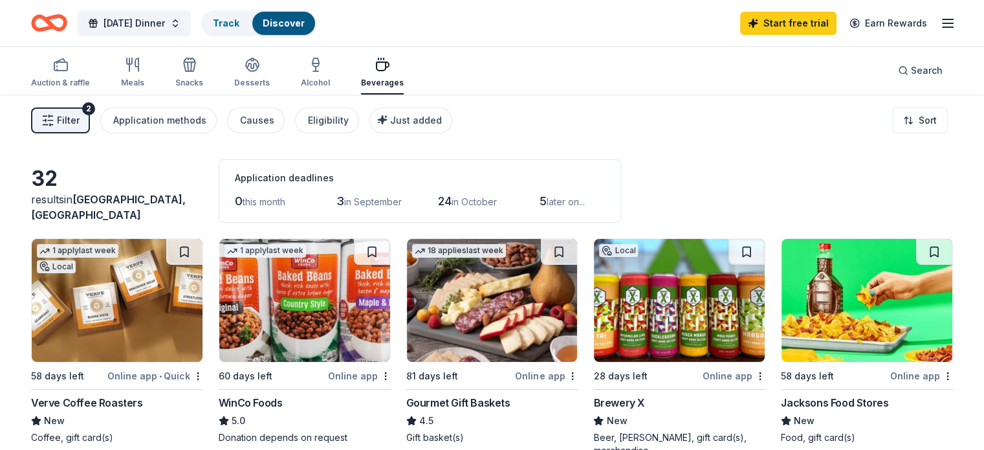
click at [173, 78] on div "Auction & raffle Meals Snacks Desserts Alcohol Beverages" at bounding box center [217, 73] width 373 height 43
click at [144, 76] on div "Meals" at bounding box center [132, 72] width 23 height 31
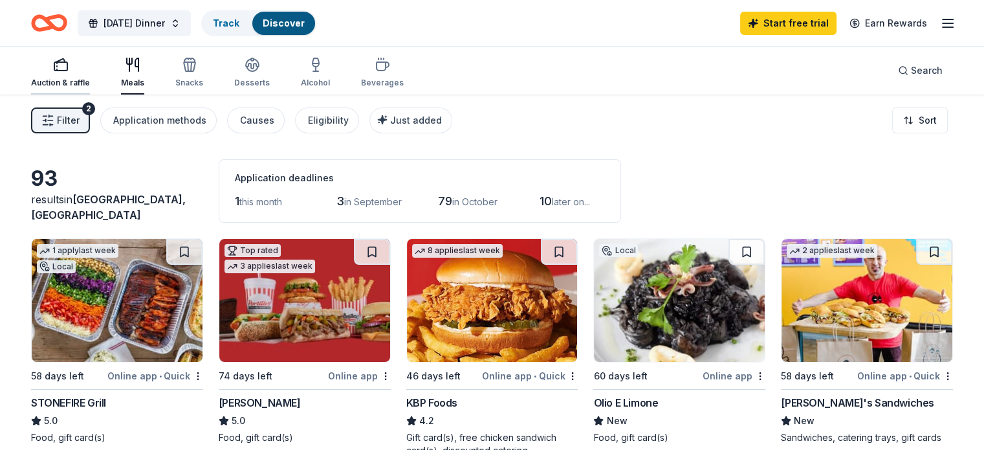
click at [65, 76] on div "Auction & raffle" at bounding box center [60, 72] width 59 height 31
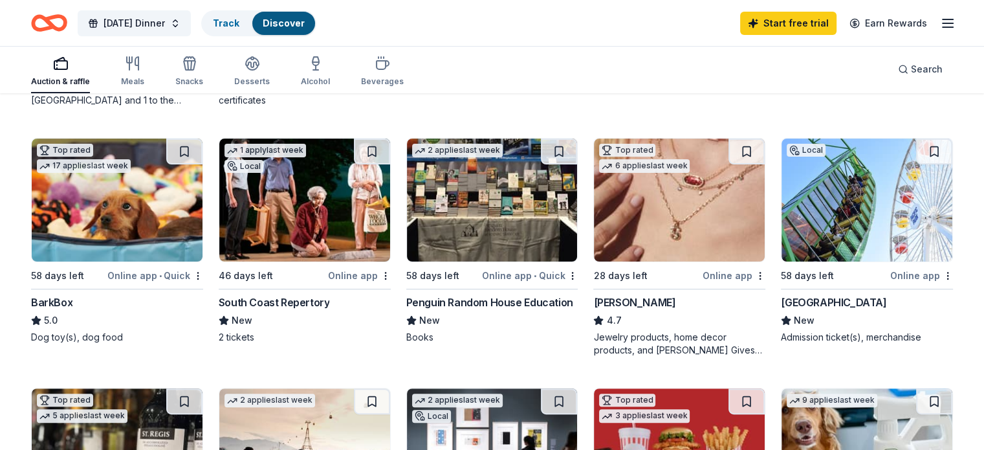
scroll to position [323, 0]
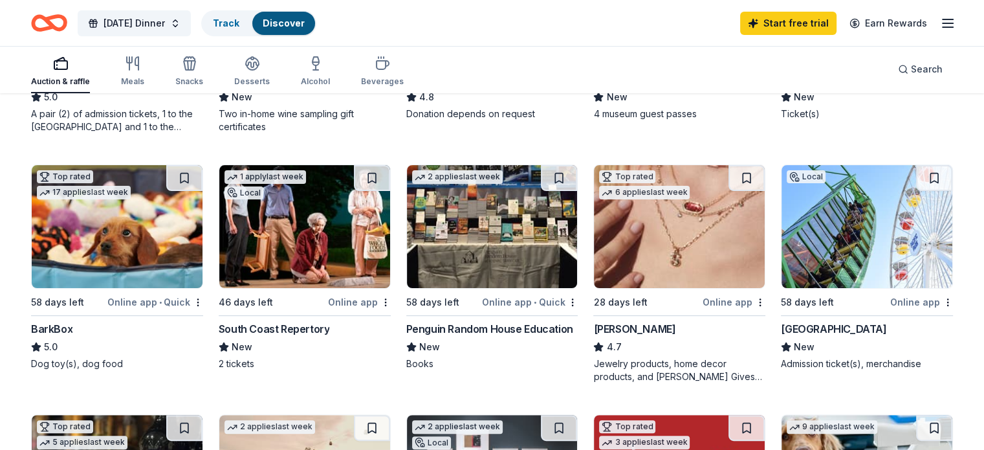
click at [536, 223] on img at bounding box center [492, 226] width 171 height 123
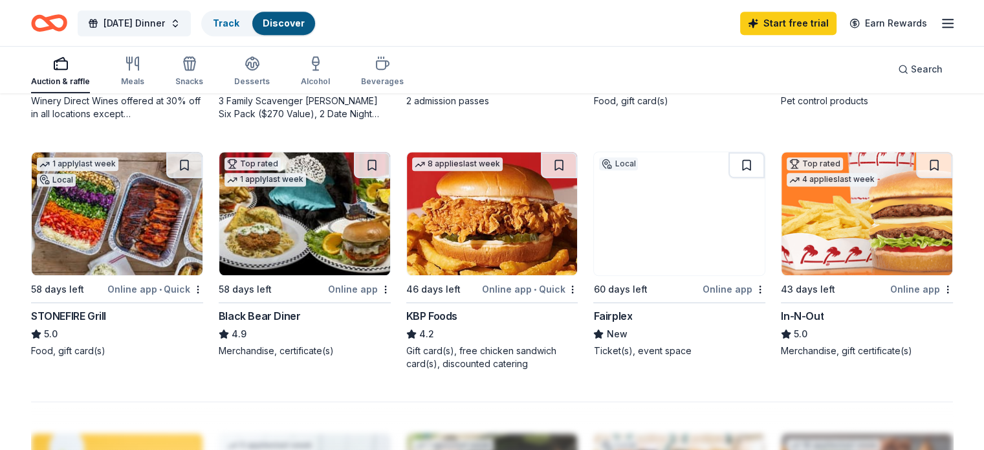
scroll to position [841, 0]
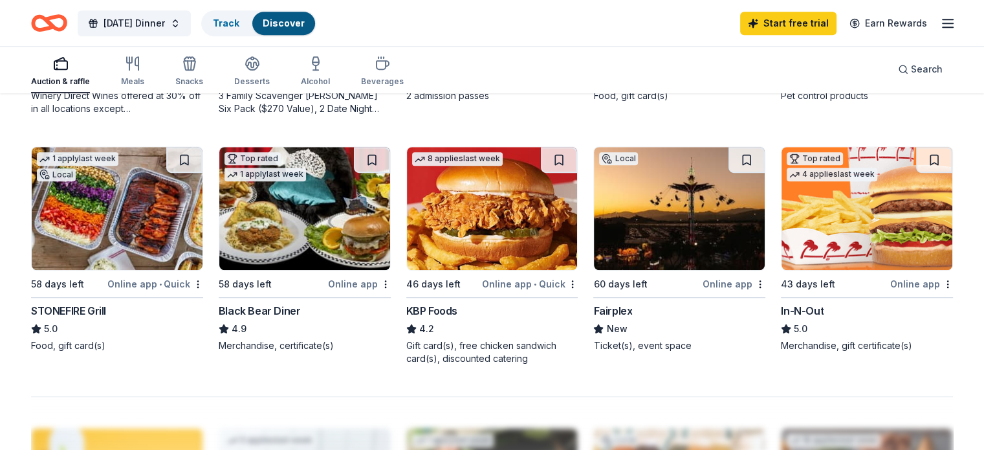
click at [902, 206] on img at bounding box center [866, 208] width 171 height 123
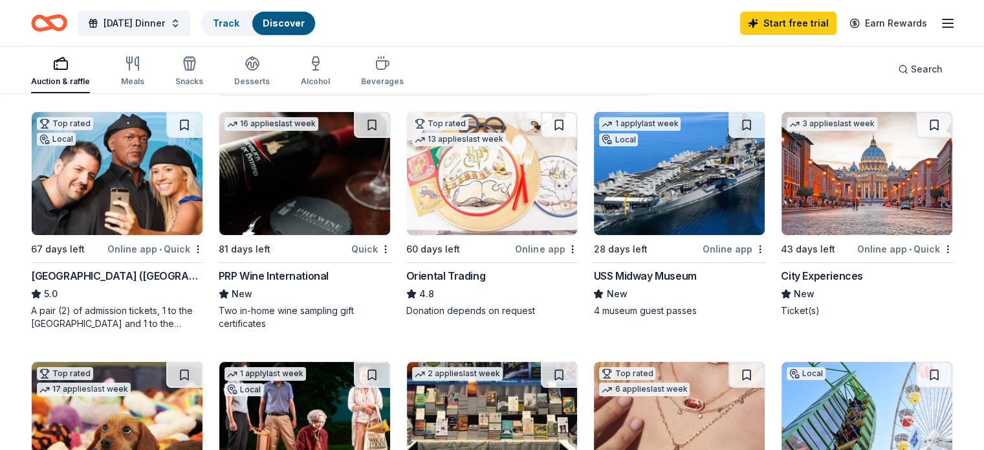
scroll to position [129, 0]
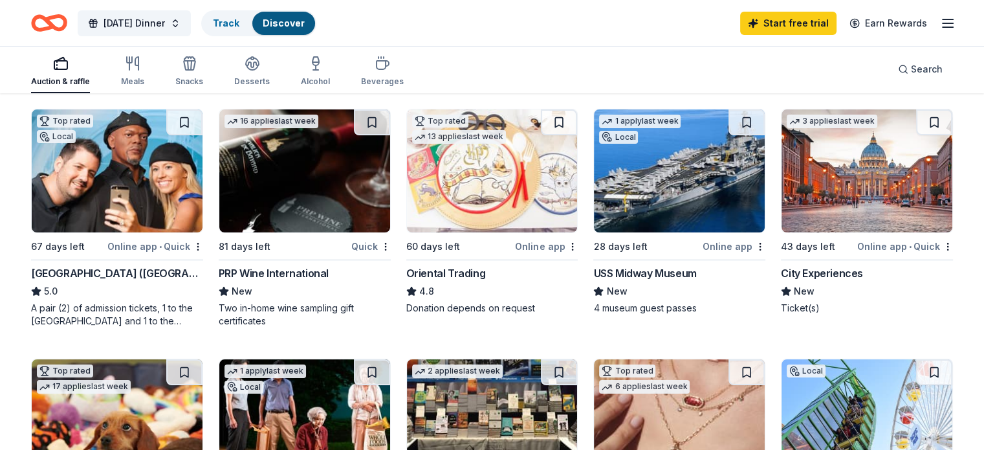
click at [525, 182] on img at bounding box center [492, 170] width 171 height 123
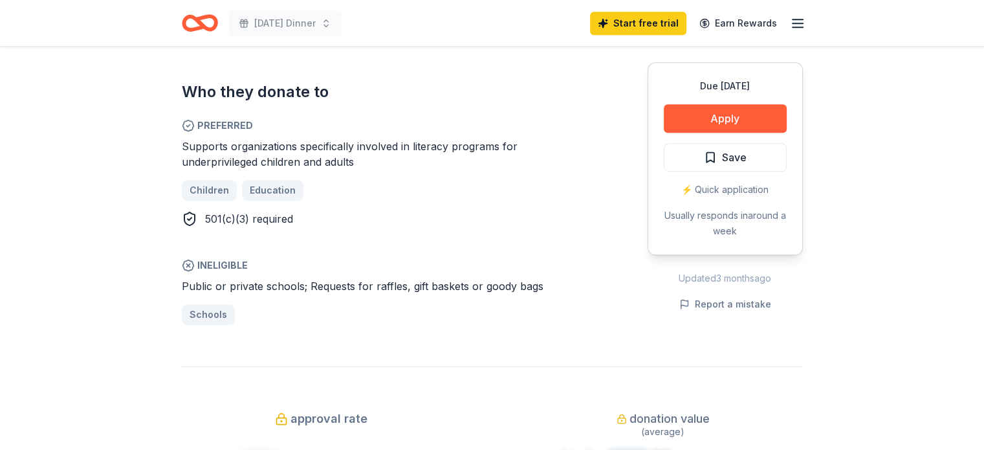
scroll to position [647, 0]
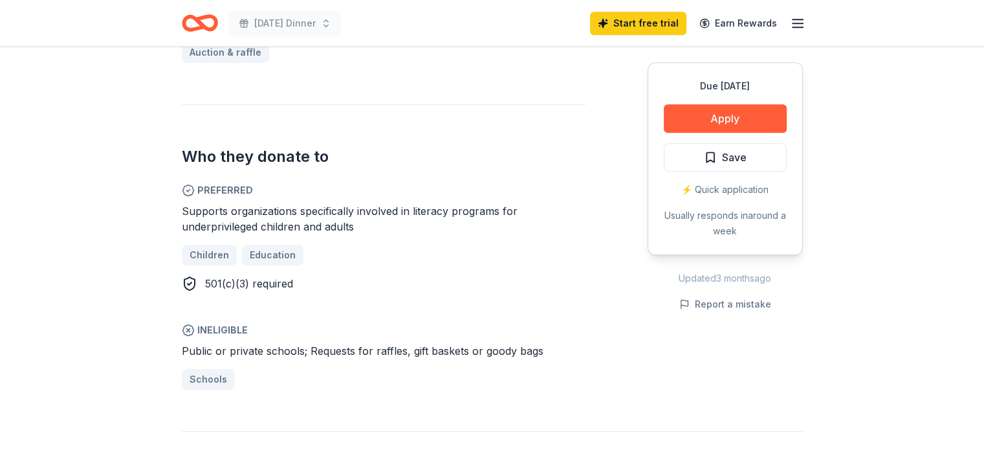
drag, startPoint x: 171, startPoint y: 189, endPoint x: 360, endPoint y: 193, distance: 188.9
click at [360, 193] on div "Penguin Random House Education New 2 applies last week approval rate donation v…" at bounding box center [492, 337] width 662 height 1874
drag, startPoint x: 375, startPoint y: 204, endPoint x: 176, endPoint y: 190, distance: 199.7
click at [189, 203] on div "Supports organizations specifically involved in literacy programs for underpriv…" at bounding box center [384, 218] width 404 height 31
drag, startPoint x: 182, startPoint y: 189, endPoint x: 367, endPoint y: 230, distance: 189.4
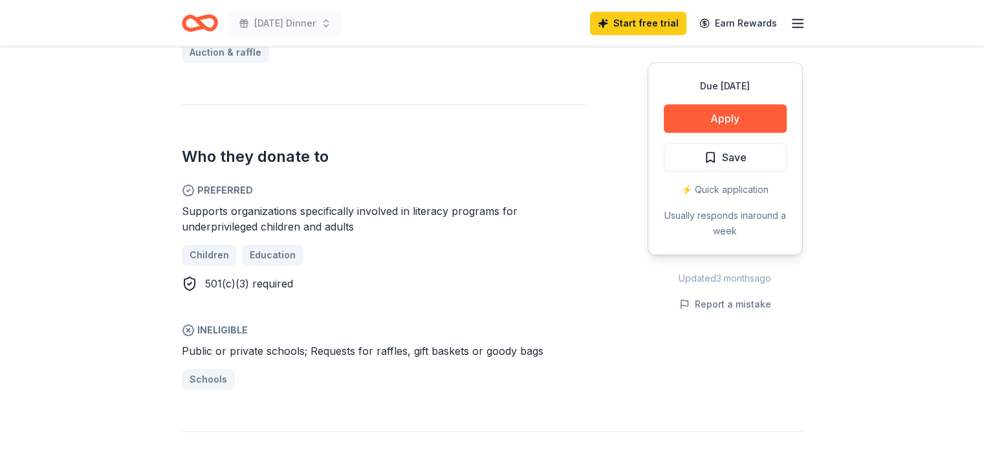
click at [344, 217] on div "Penguin Random House Education New 2 applies last week approval rate donation v…" at bounding box center [492, 337] width 662 height 1874
drag, startPoint x: 301, startPoint y: 331, endPoint x: 319, endPoint y: 354, distance: 29.0
click at [455, 351] on div "Public or private schools; Requests for raffles, gift baskets or goody bags Sch…" at bounding box center [384, 366] width 404 height 47
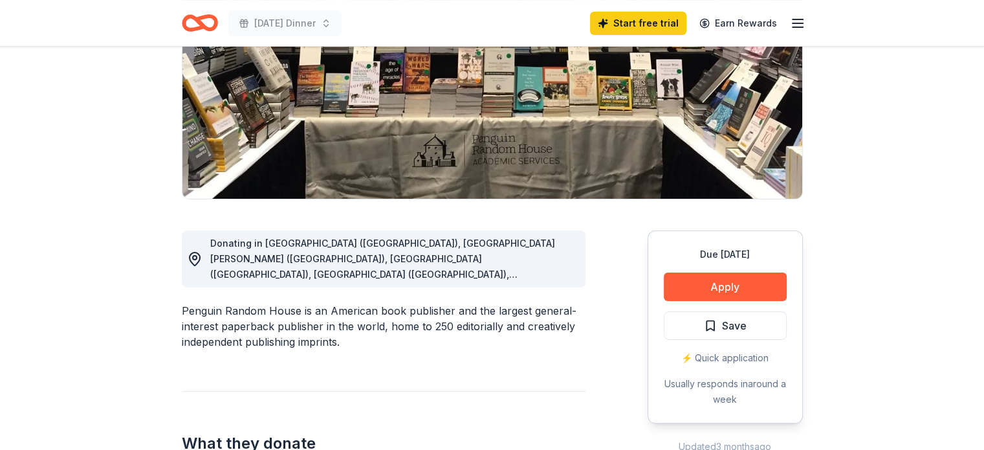
scroll to position [0, 0]
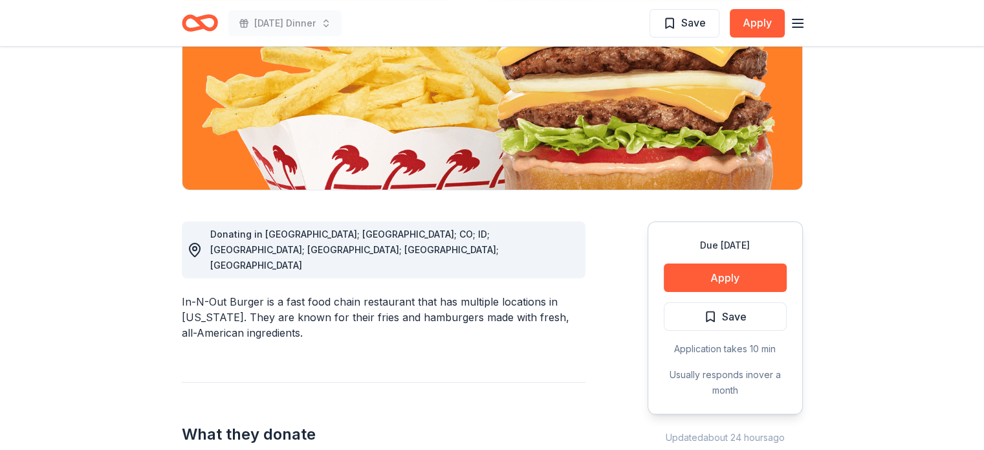
scroll to position [323, 0]
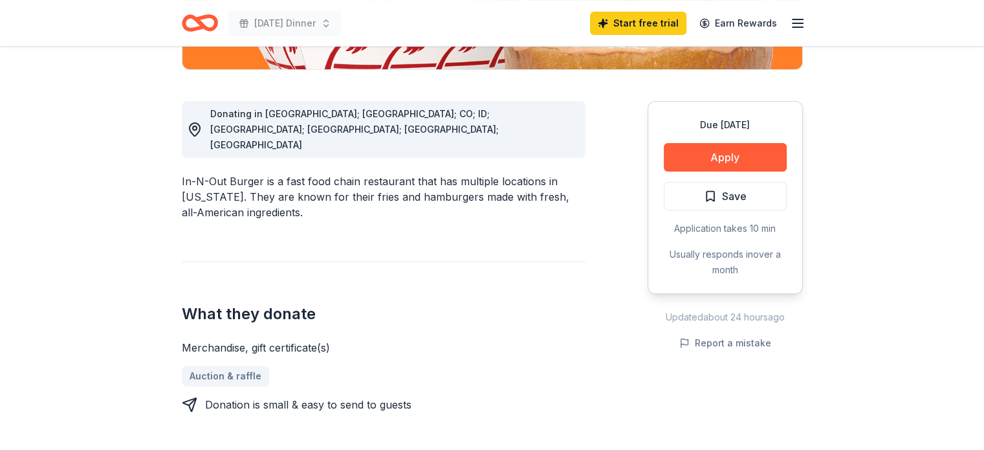
drag, startPoint x: 241, startPoint y: 164, endPoint x: 225, endPoint y: 162, distance: 16.3
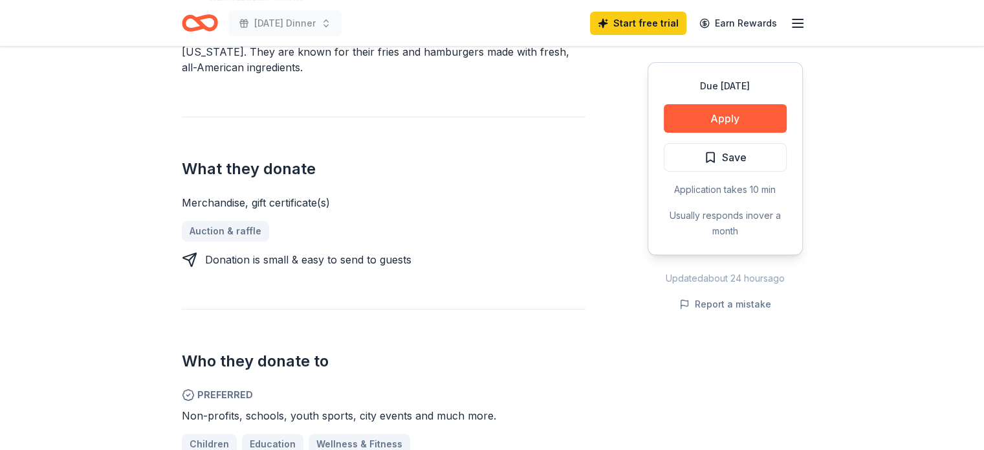
scroll to position [582, 0]
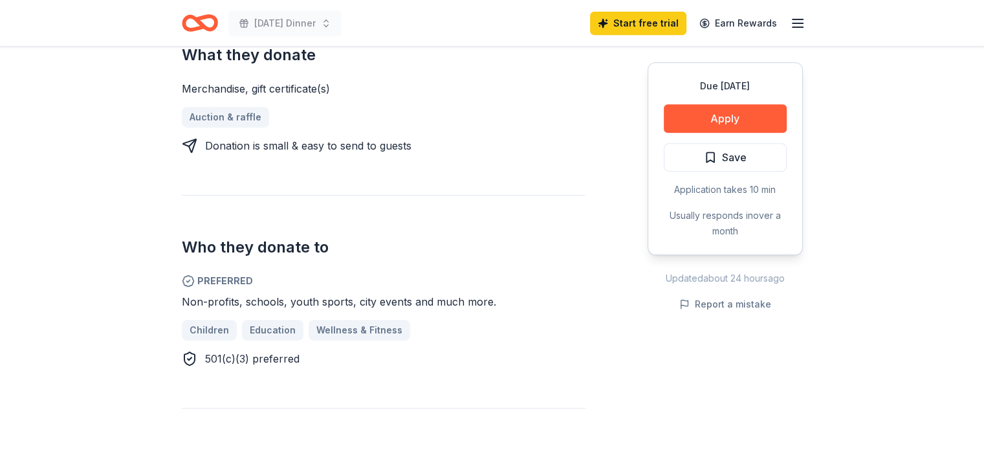
drag, startPoint x: 406, startPoint y: 115, endPoint x: 171, endPoint y: 106, distance: 235.0
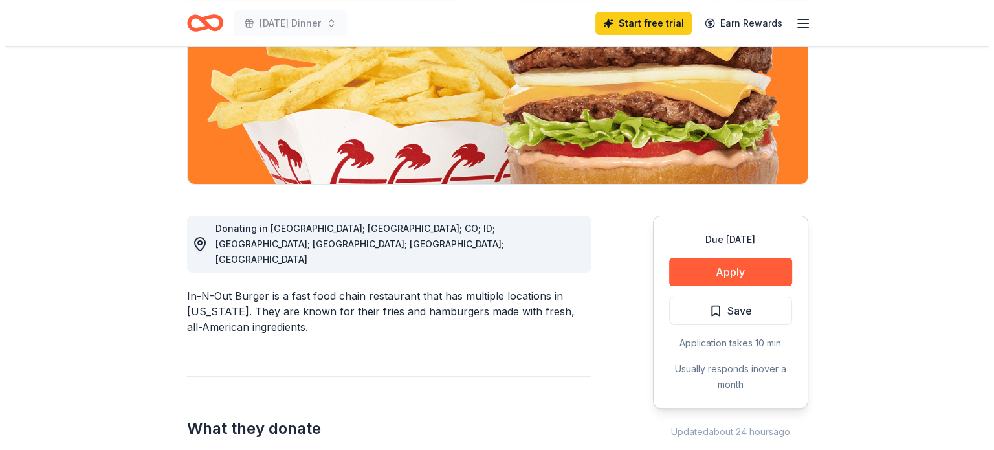
scroll to position [259, 0]
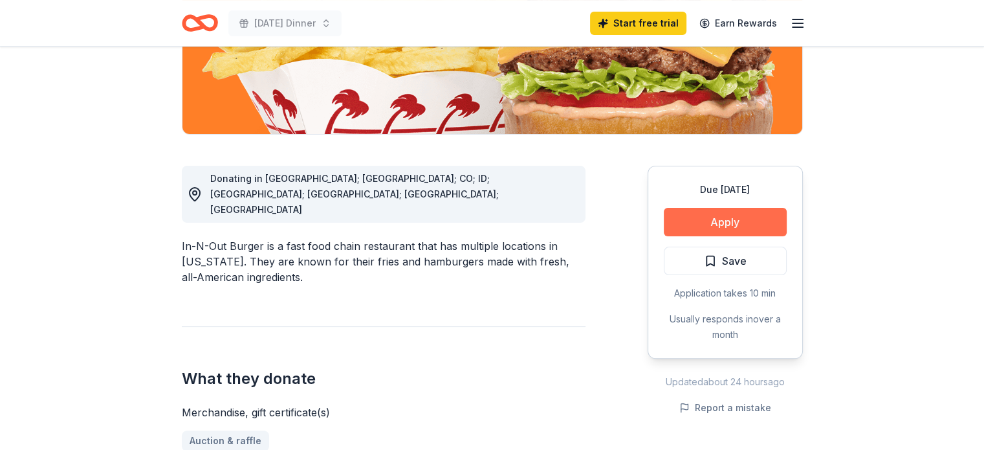
click at [709, 215] on button "Apply" at bounding box center [725, 222] width 123 height 28
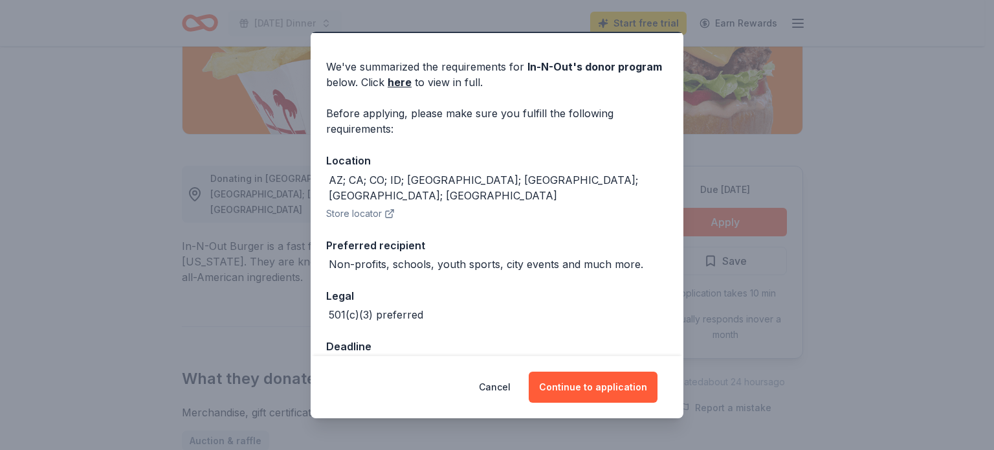
scroll to position [54, 0]
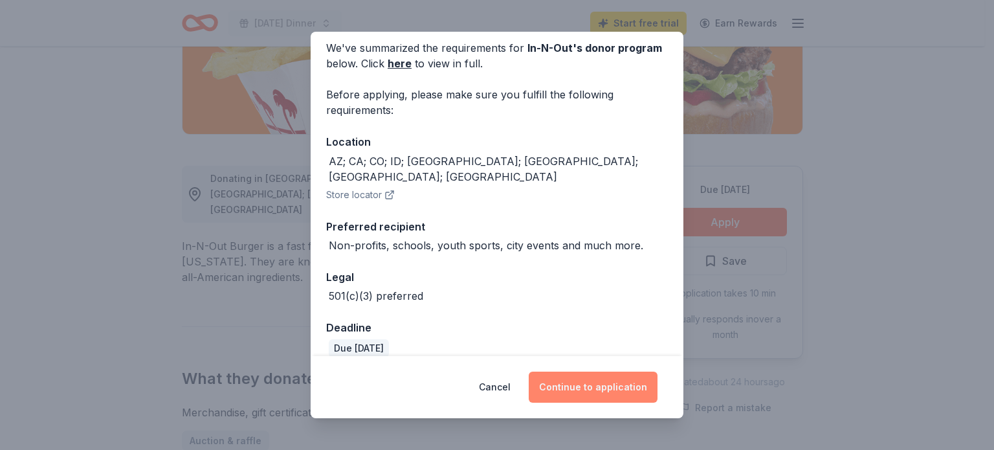
click at [611, 391] on button "Continue to application" at bounding box center [592, 386] width 129 height 31
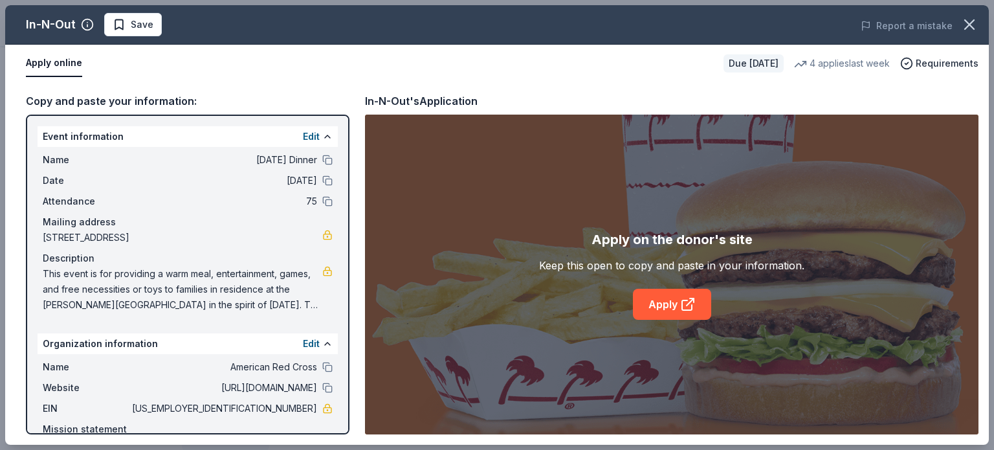
click at [371, 279] on div "Apply on the donor's site Keep this open to copy and paste in your information.…" at bounding box center [671, 274] width 613 height 320
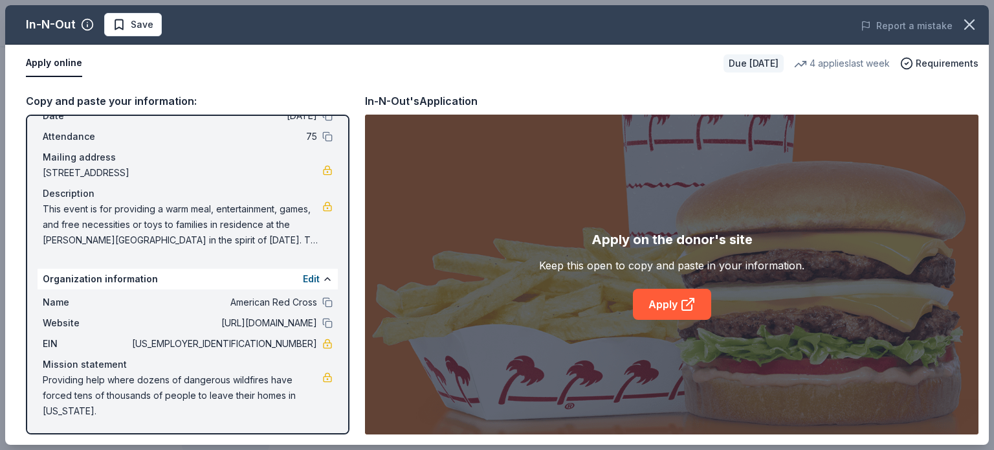
scroll to position [65, 0]
click at [660, 311] on link "Apply" at bounding box center [672, 304] width 78 height 31
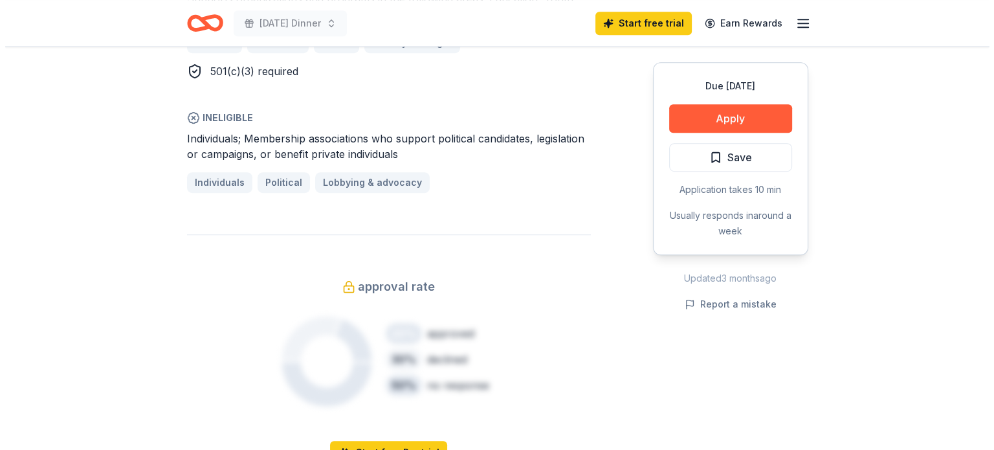
scroll to position [712, 0]
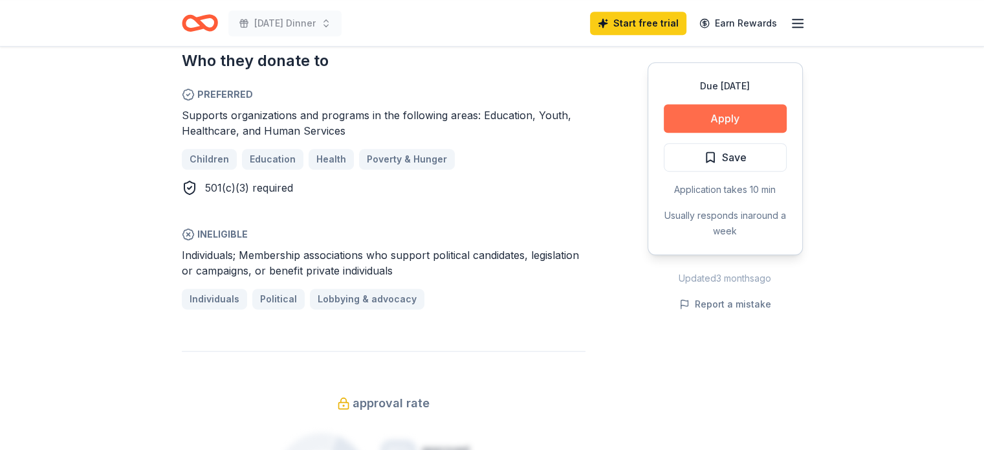
click at [773, 105] on button "Apply" at bounding box center [725, 118] width 123 height 28
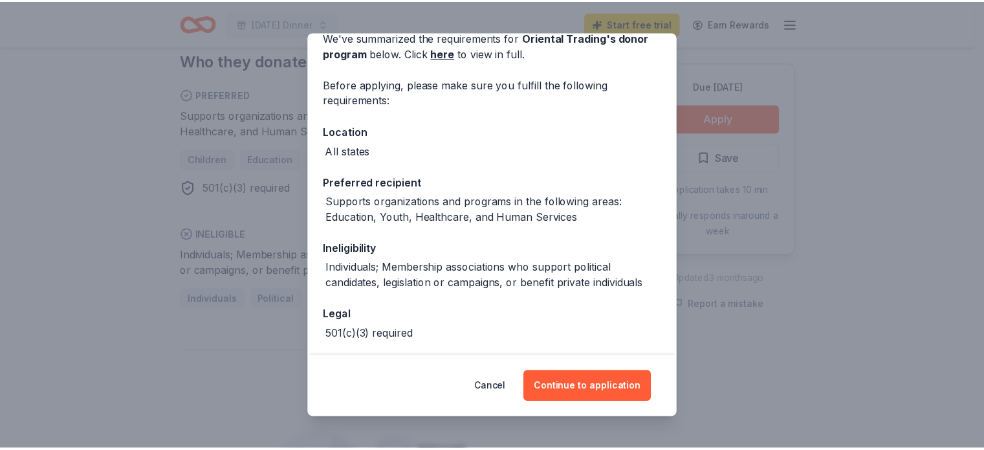
scroll to position [118, 0]
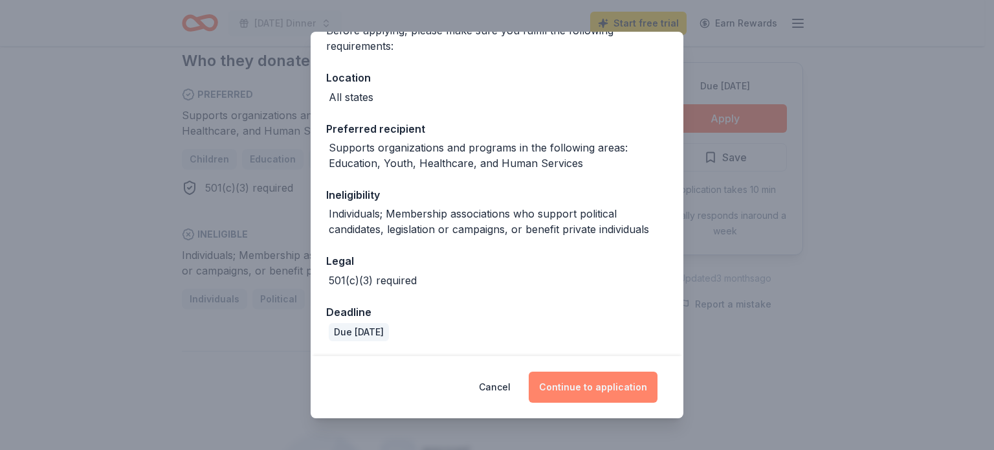
click at [605, 385] on button "Continue to application" at bounding box center [592, 386] width 129 height 31
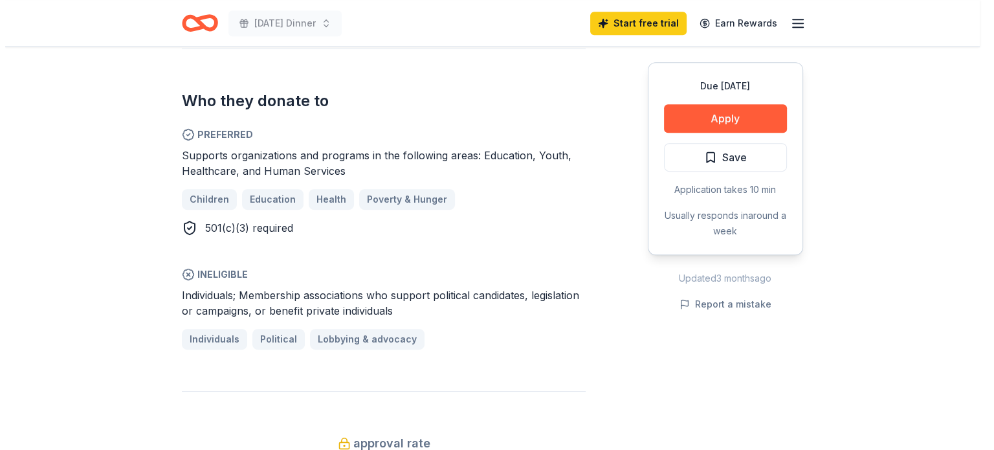
scroll to position [453, 0]
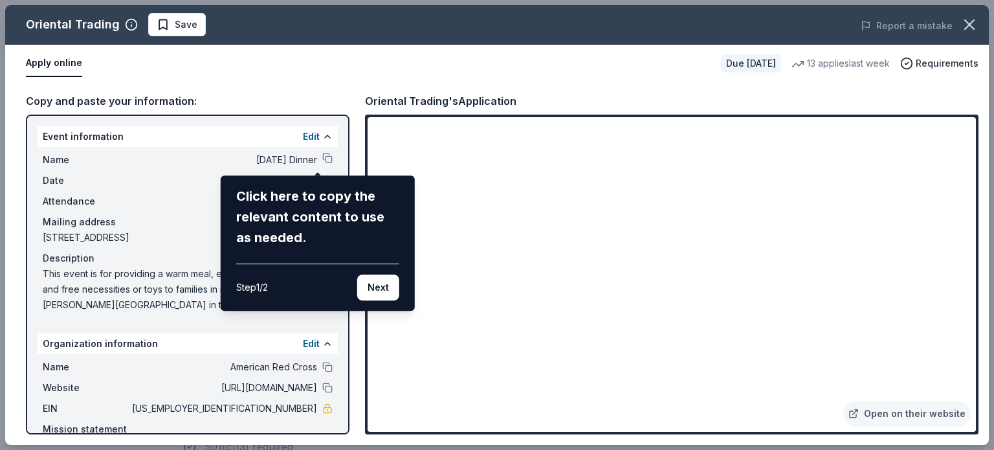
click at [363, 74] on div "Oriental Trading Save Report a mistake Apply online Due in 60 days 13 applies l…" at bounding box center [496, 224] width 983 height 439
click at [373, 298] on button "Next" at bounding box center [378, 287] width 42 height 26
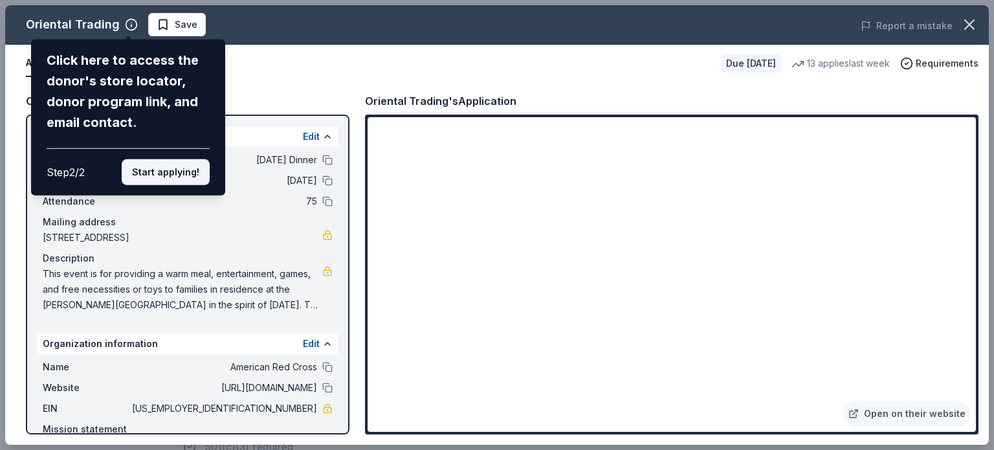
click at [163, 180] on button "Start applying!" at bounding box center [166, 172] width 88 height 26
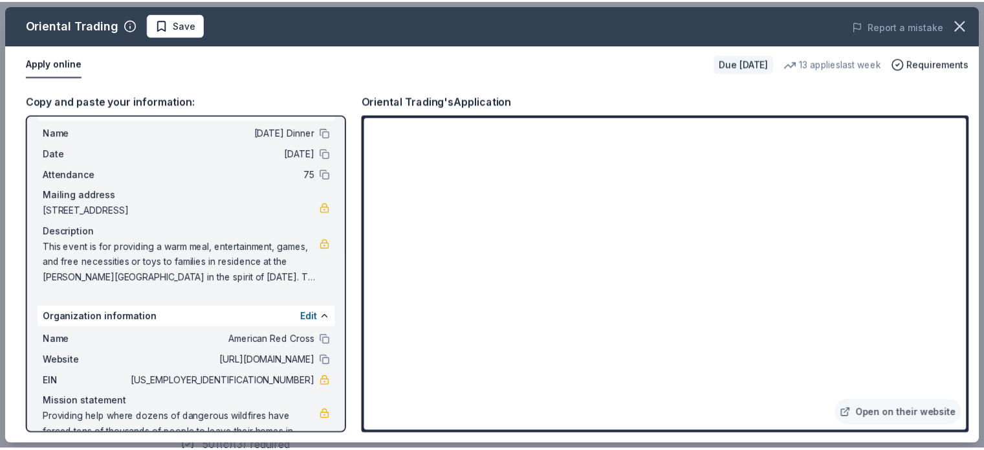
scroll to position [65, 0]
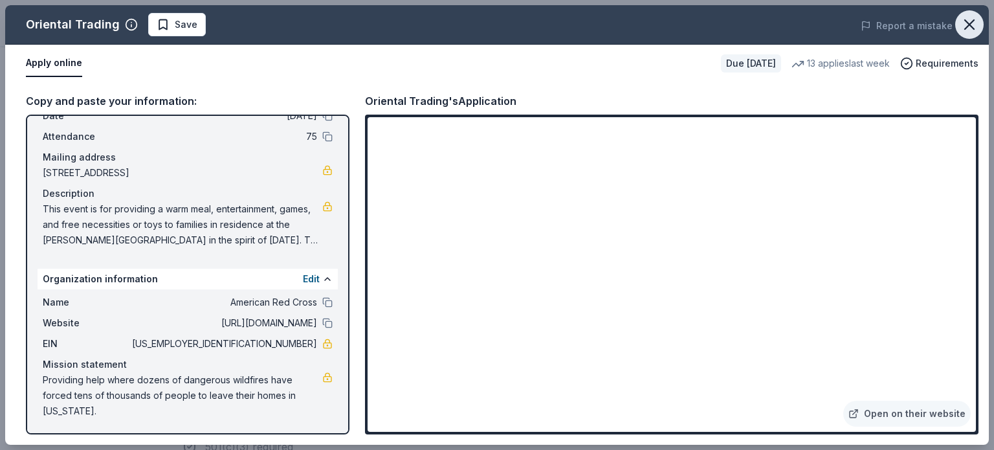
click at [979, 28] on button "button" at bounding box center [969, 24] width 28 height 28
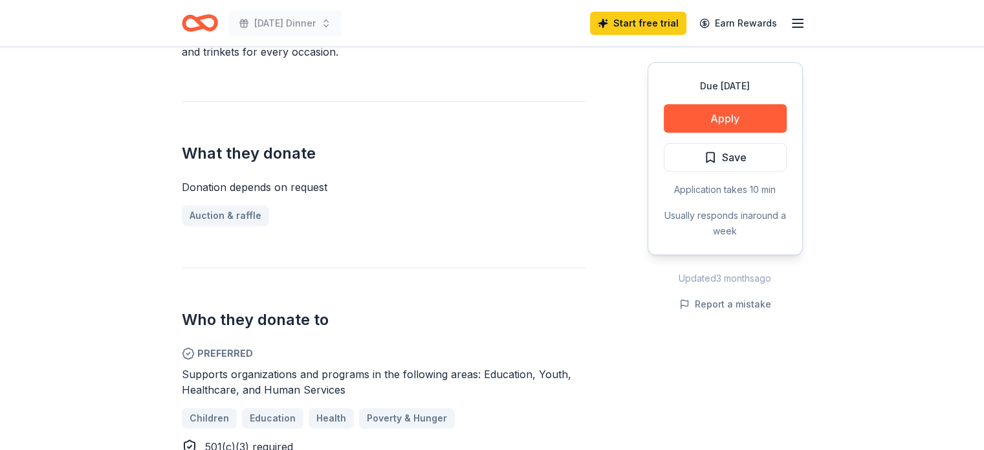
scroll to position [194, 0]
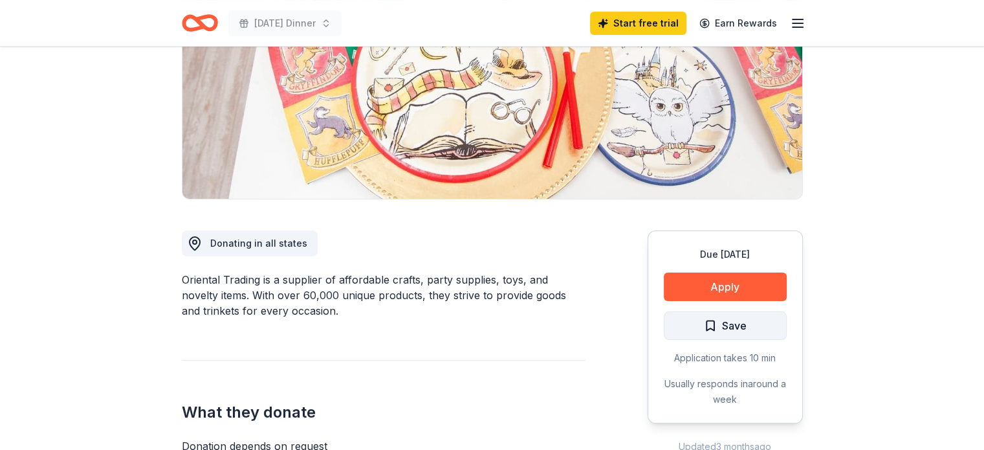
click at [722, 325] on span "Save" at bounding box center [734, 325] width 25 height 17
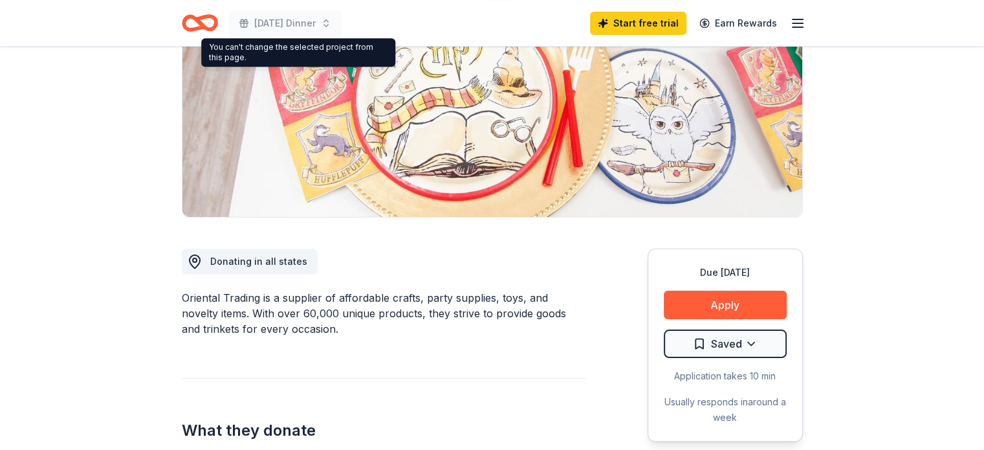
scroll to position [65, 0]
